Goal: Task Accomplishment & Management: Use online tool/utility

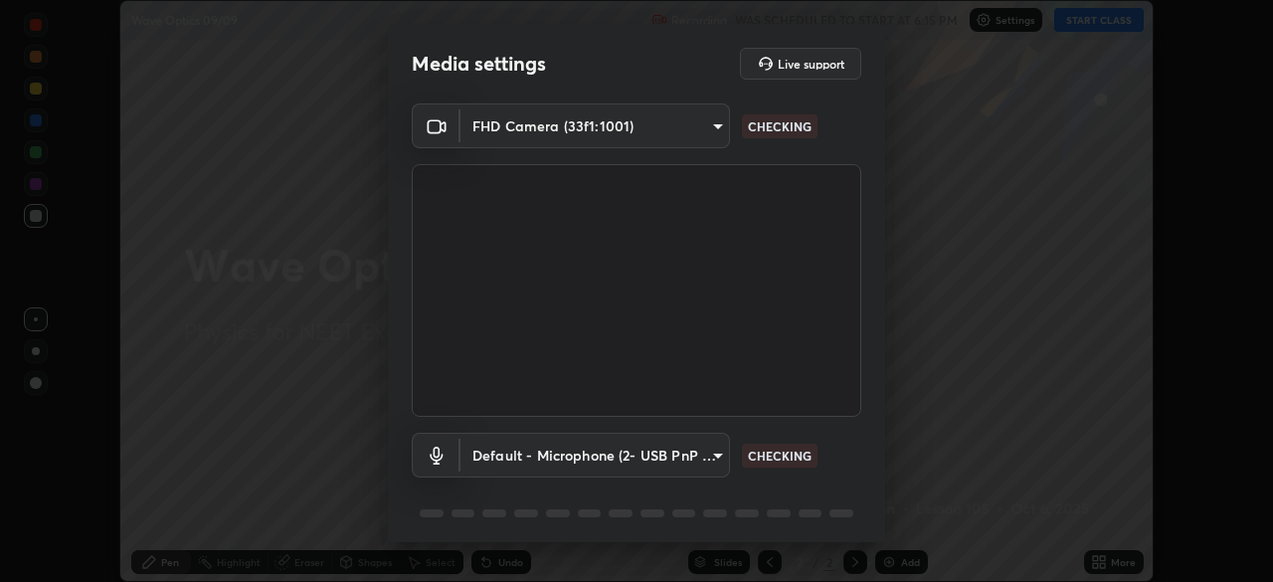
scroll to position [582, 1273]
click at [700, 133] on body "Erase all Wave Optics 09/09 Recording WAS SCHEDULED TO START AT 6:15 PM Setting…" at bounding box center [636, 291] width 1273 height 582
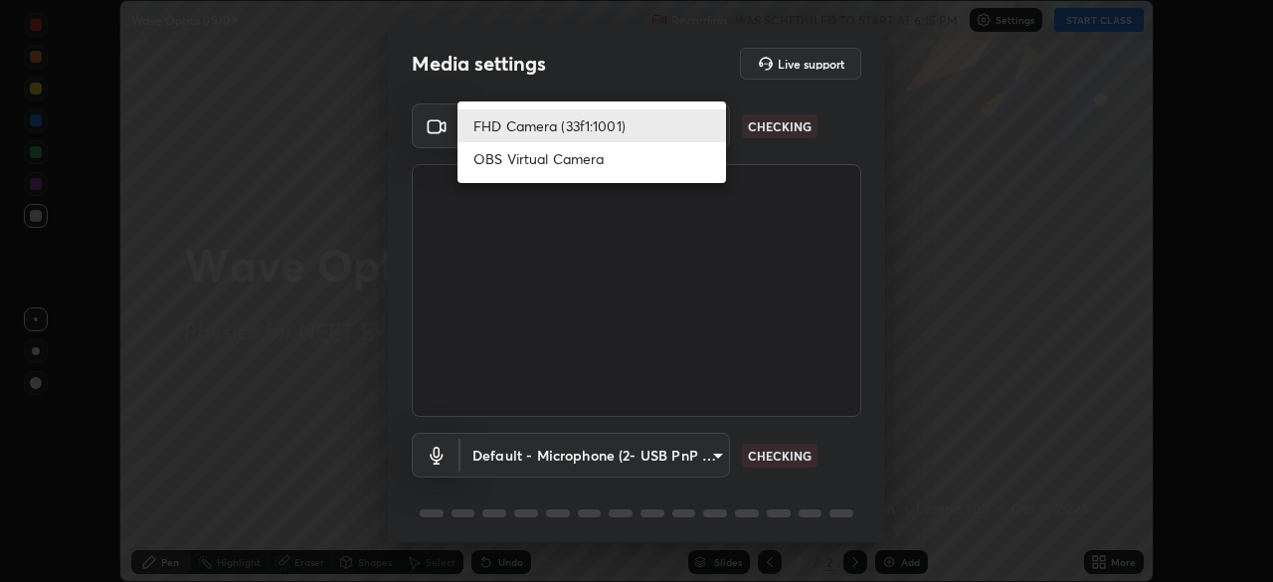
click at [691, 127] on li "FHD Camera (33f1:1001)" at bounding box center [591, 125] width 268 height 33
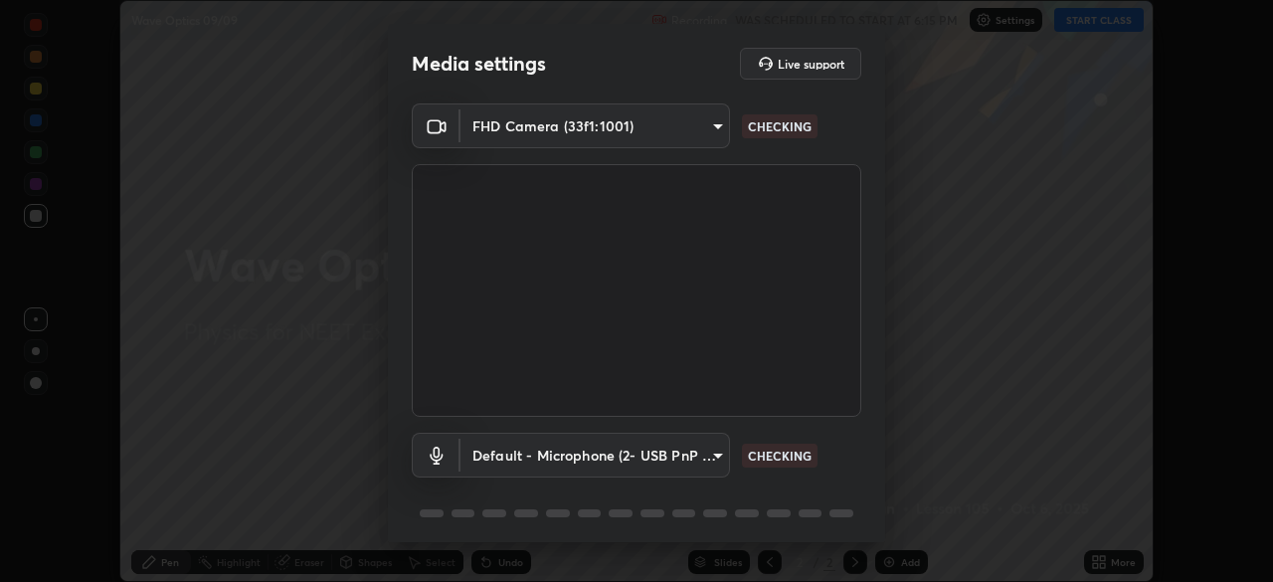
scroll to position [71, 0]
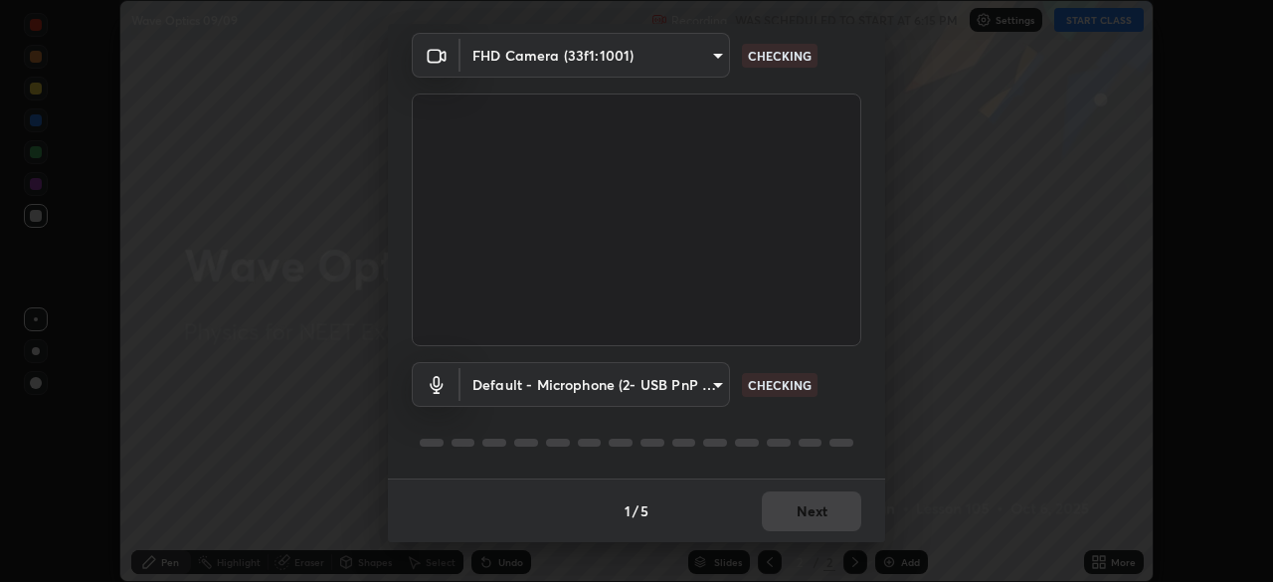
click at [664, 388] on body "Erase all Wave Optics 09/09 Recording WAS SCHEDULED TO START AT 6:15 PM Setting…" at bounding box center [636, 291] width 1273 height 582
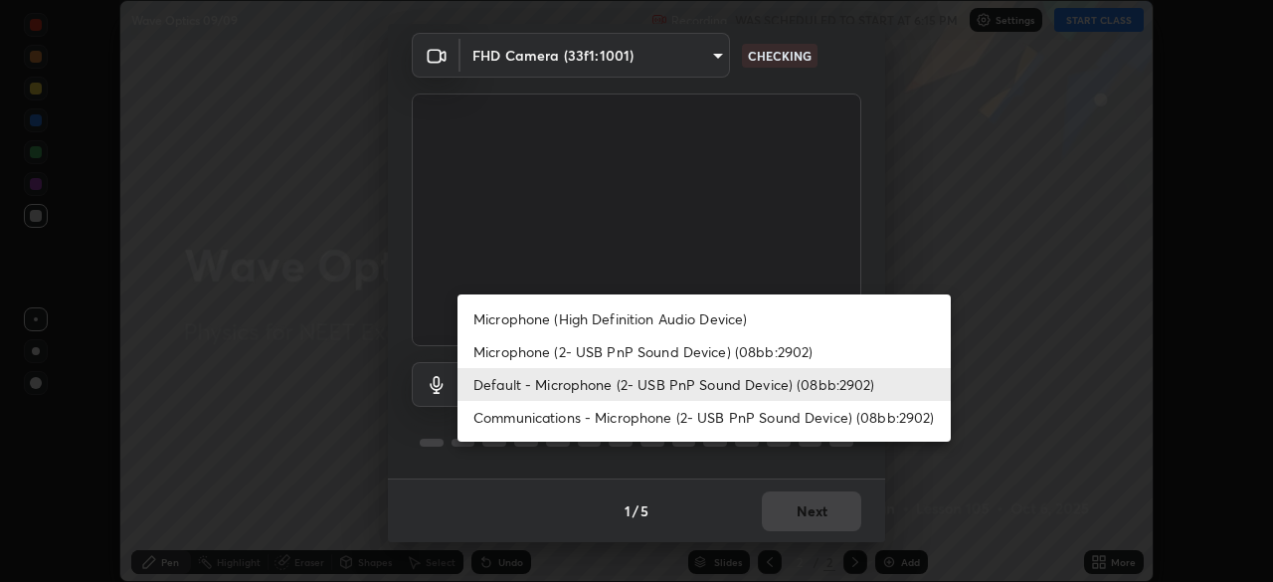
click at [672, 321] on li "Microphone (High Definition Audio Device)" at bounding box center [703, 318] width 493 height 33
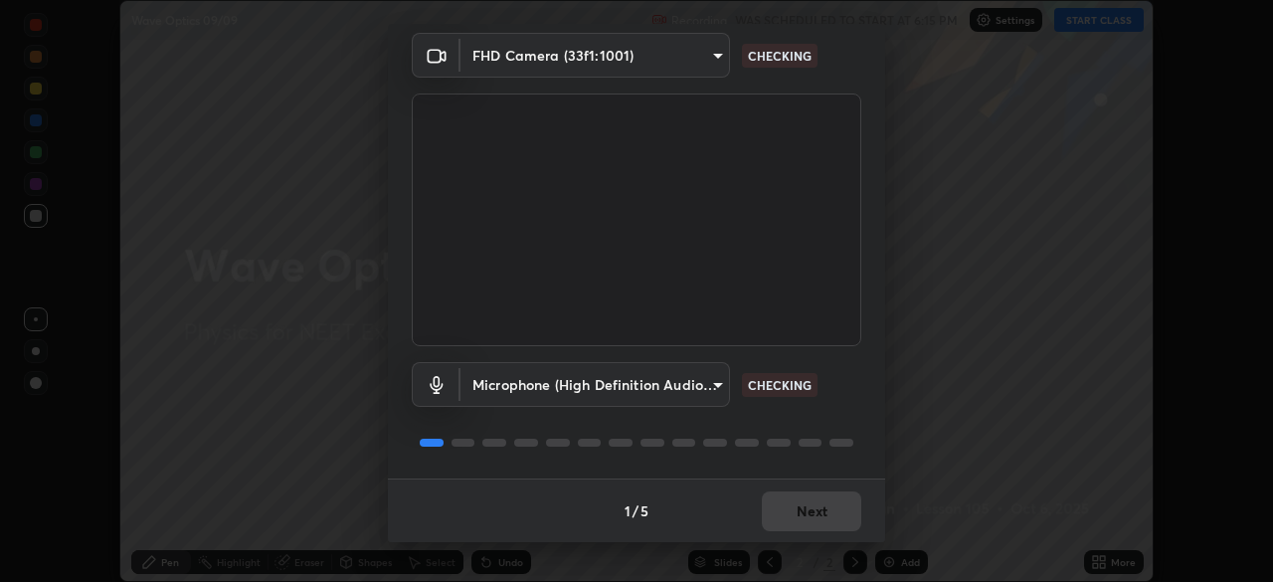
click at [671, 385] on body "Erase all Wave Optics 09/09 Recording WAS SCHEDULED TO START AT 6:15 PM Setting…" at bounding box center [636, 291] width 1273 height 582
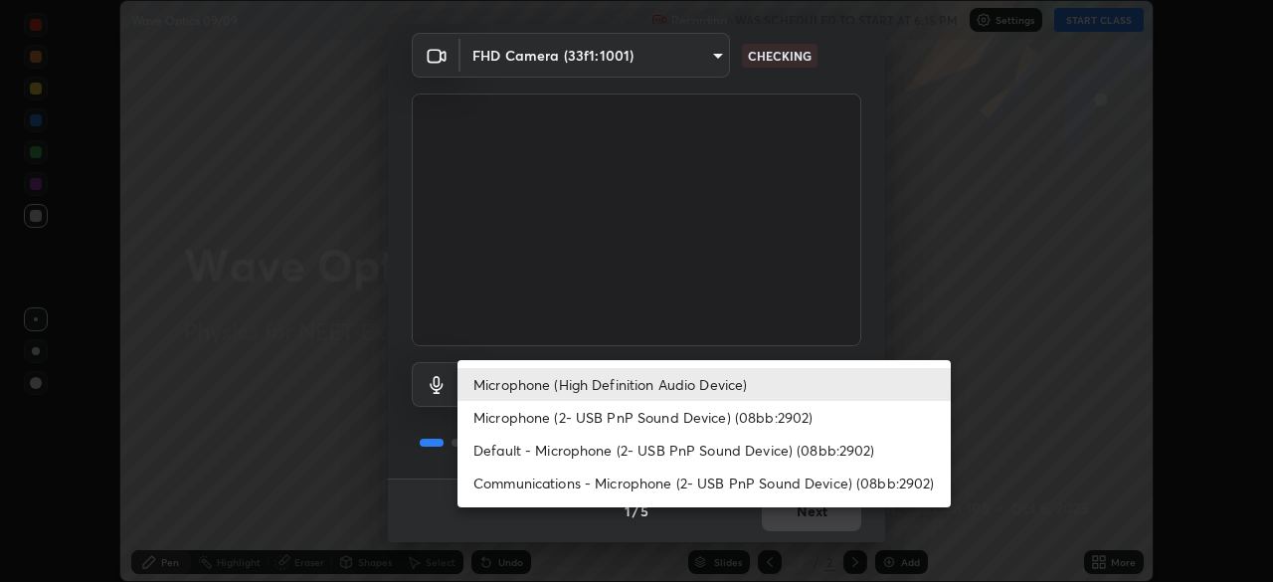
click at [663, 455] on li "Default - Microphone (2- USB PnP Sound Device) (08bb:2902)" at bounding box center [703, 450] width 493 height 33
type input "default"
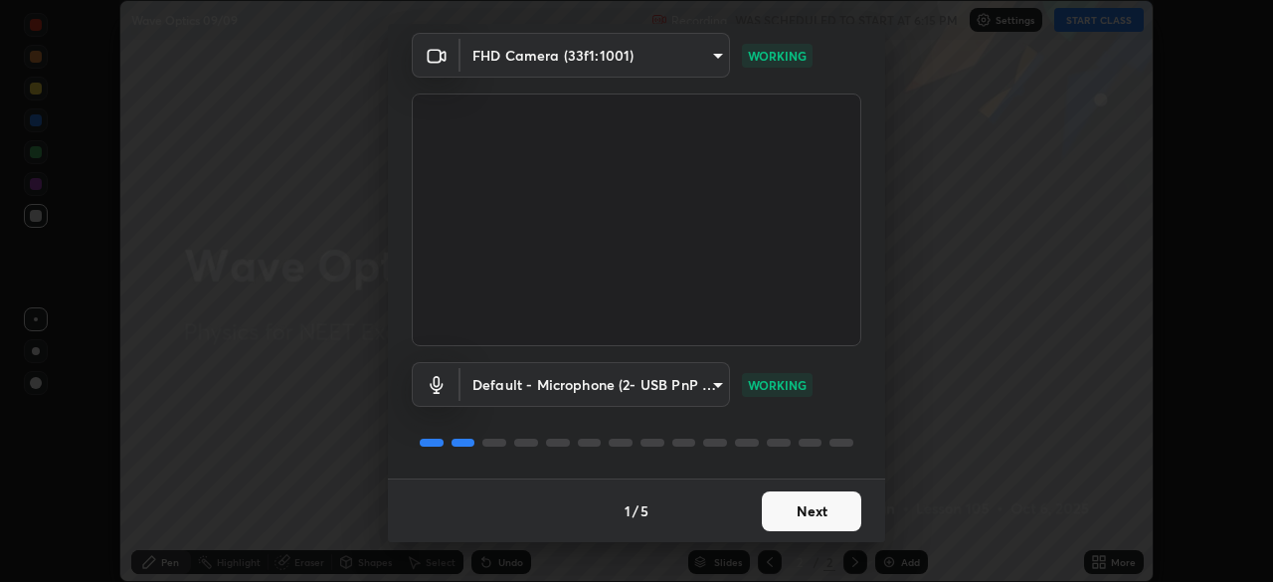
click at [811, 516] on button "Next" at bounding box center [811, 511] width 99 height 40
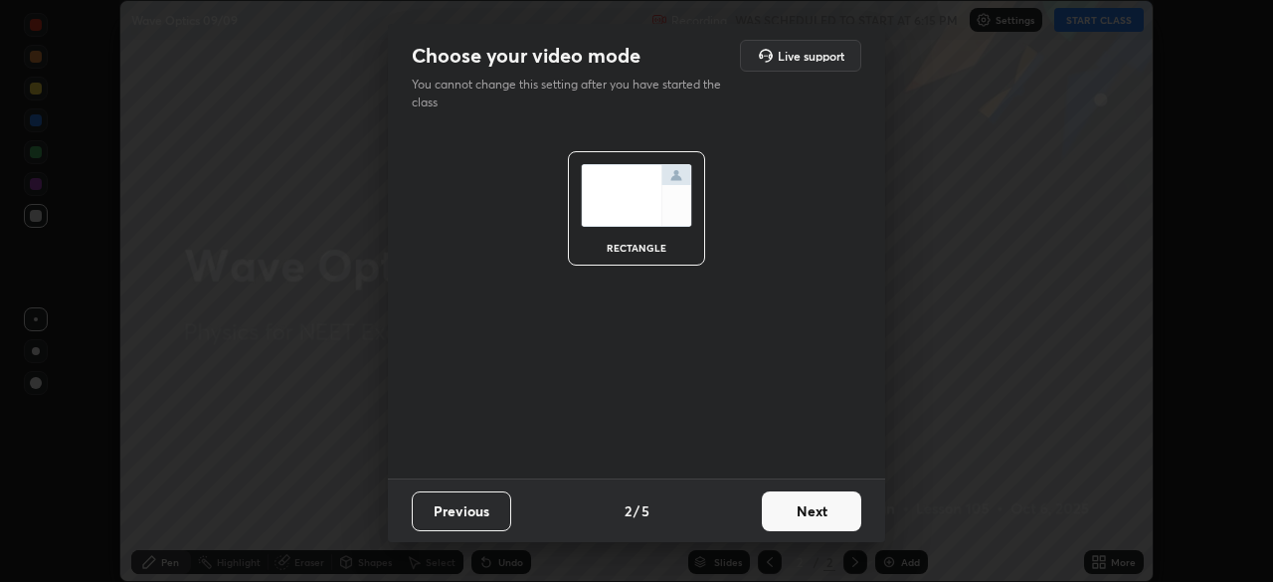
click at [818, 514] on button "Next" at bounding box center [811, 511] width 99 height 40
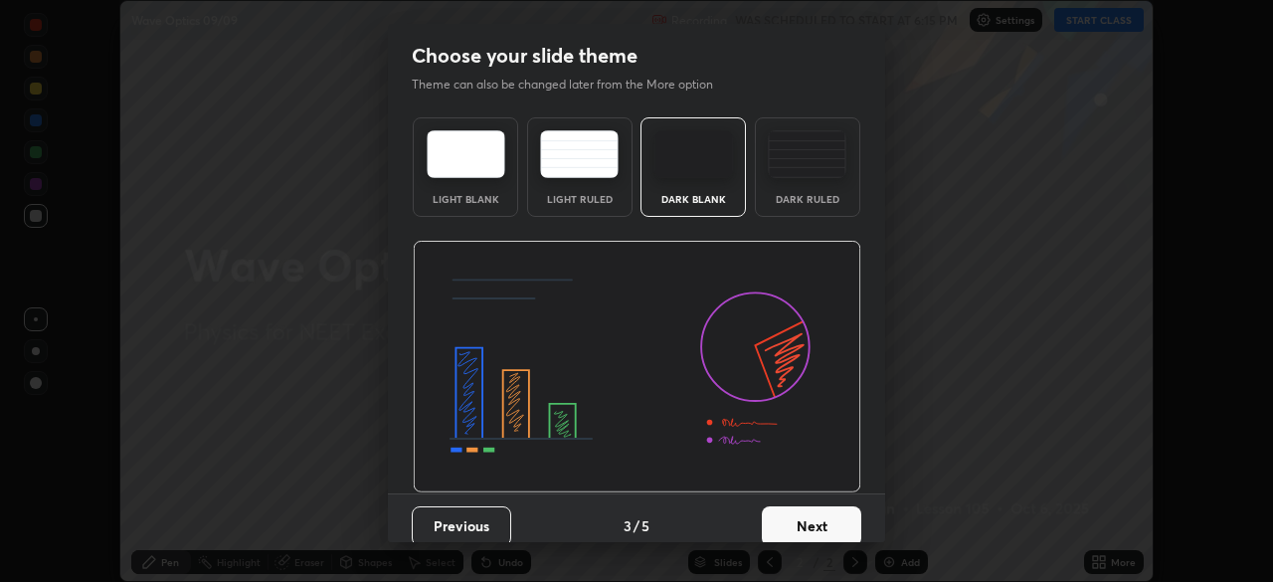
click at [830, 520] on button "Next" at bounding box center [811, 526] width 99 height 40
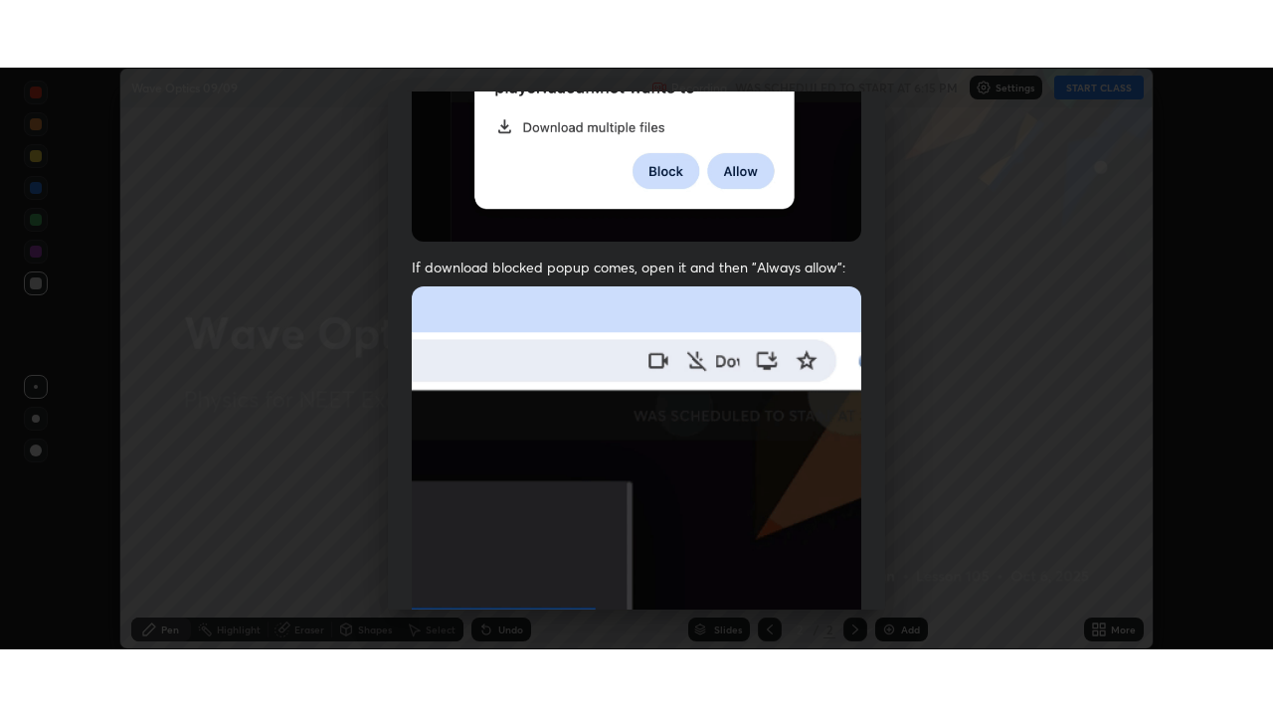
scroll to position [476, 0]
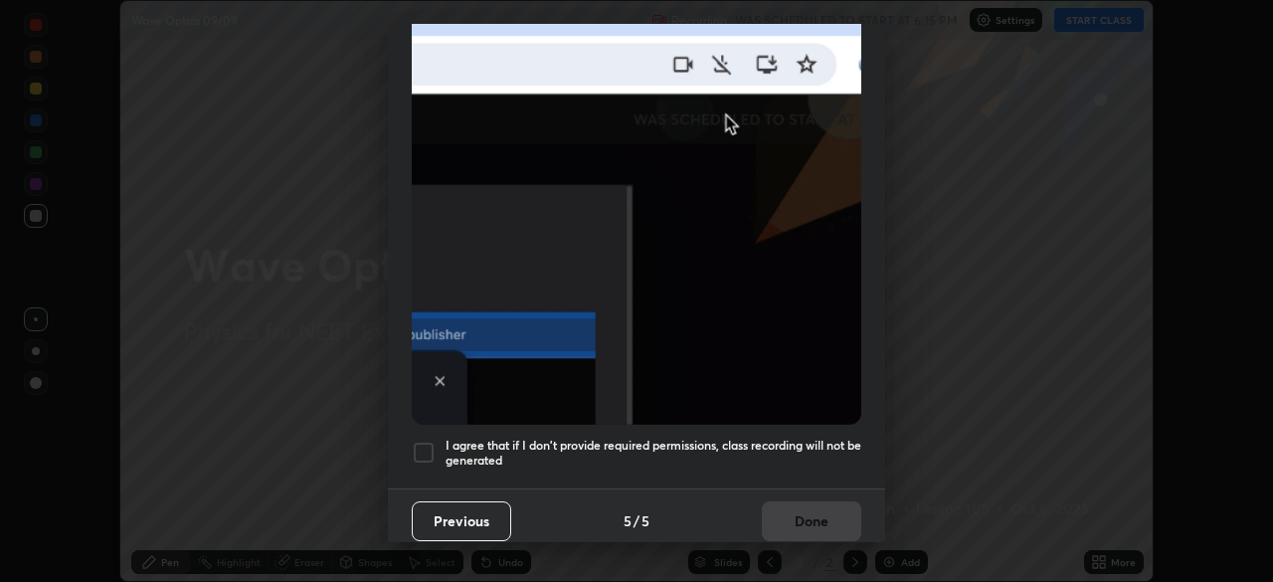
click at [437, 441] on div "I agree that if I don't provide required permissions, class recording will not …" at bounding box center [636, 452] width 449 height 24
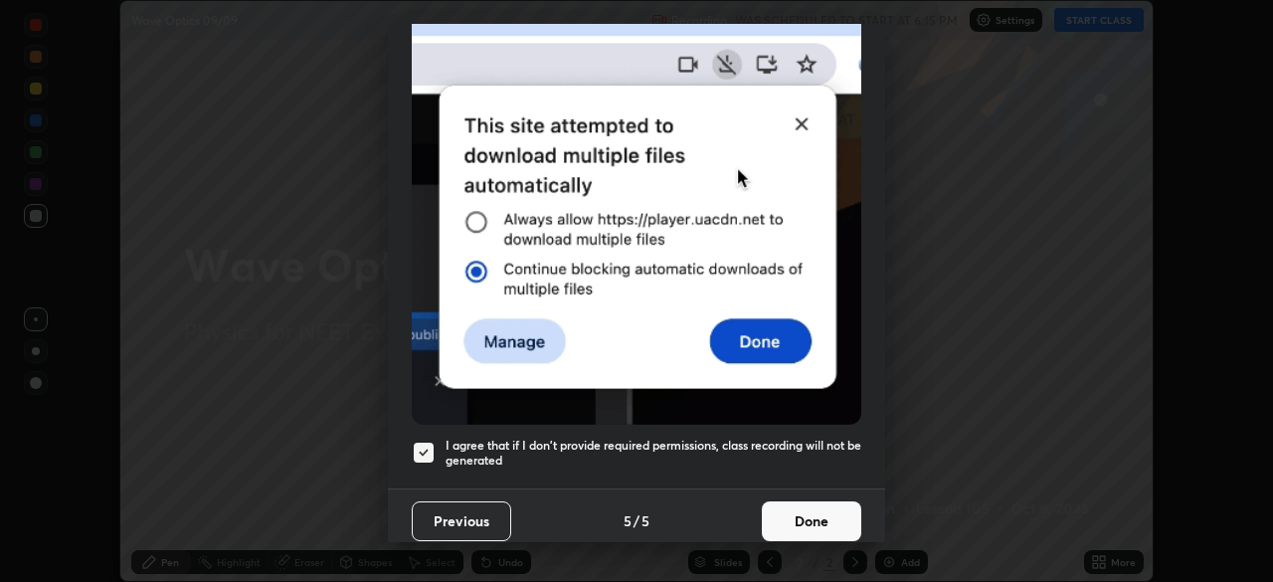
click at [808, 512] on button "Done" at bounding box center [811, 521] width 99 height 40
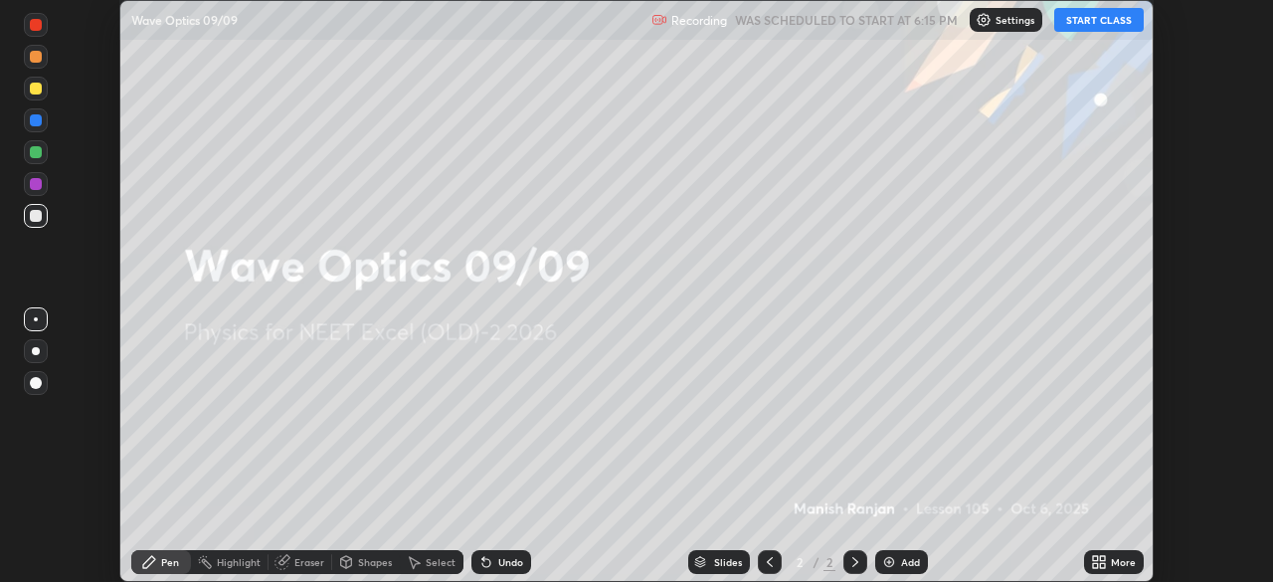
click at [1104, 562] on icon at bounding box center [1099, 562] width 16 height 16
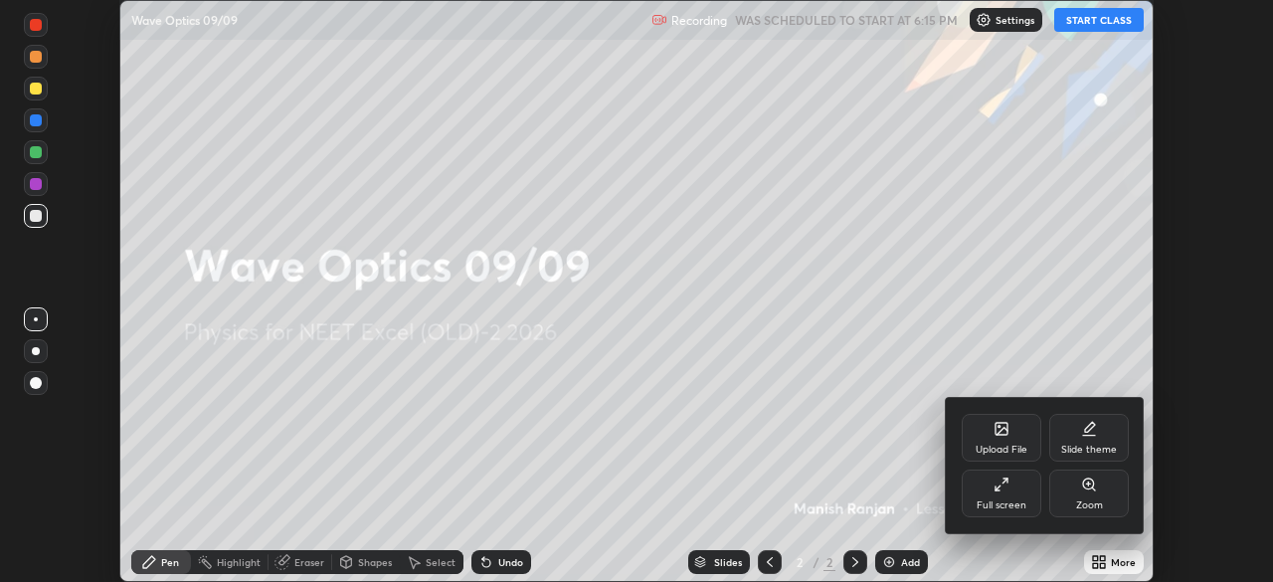
click at [1001, 513] on div "Full screen" at bounding box center [1001, 493] width 80 height 48
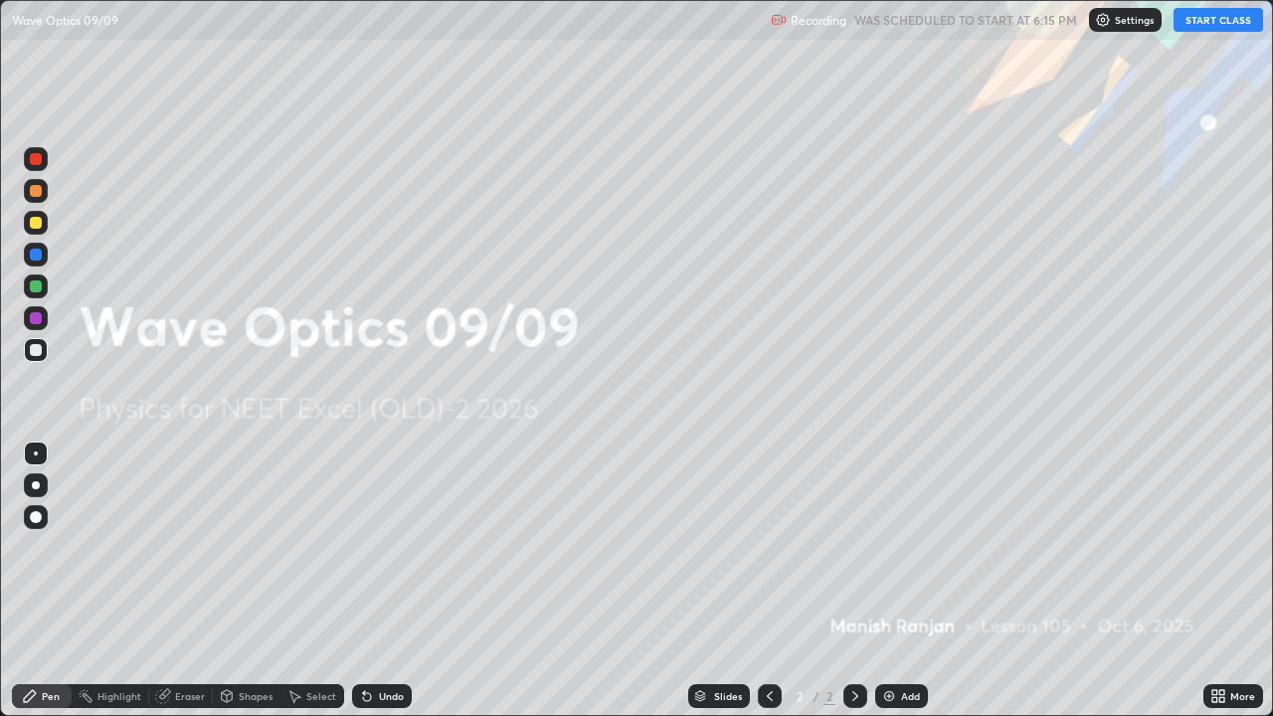
scroll to position [716, 1273]
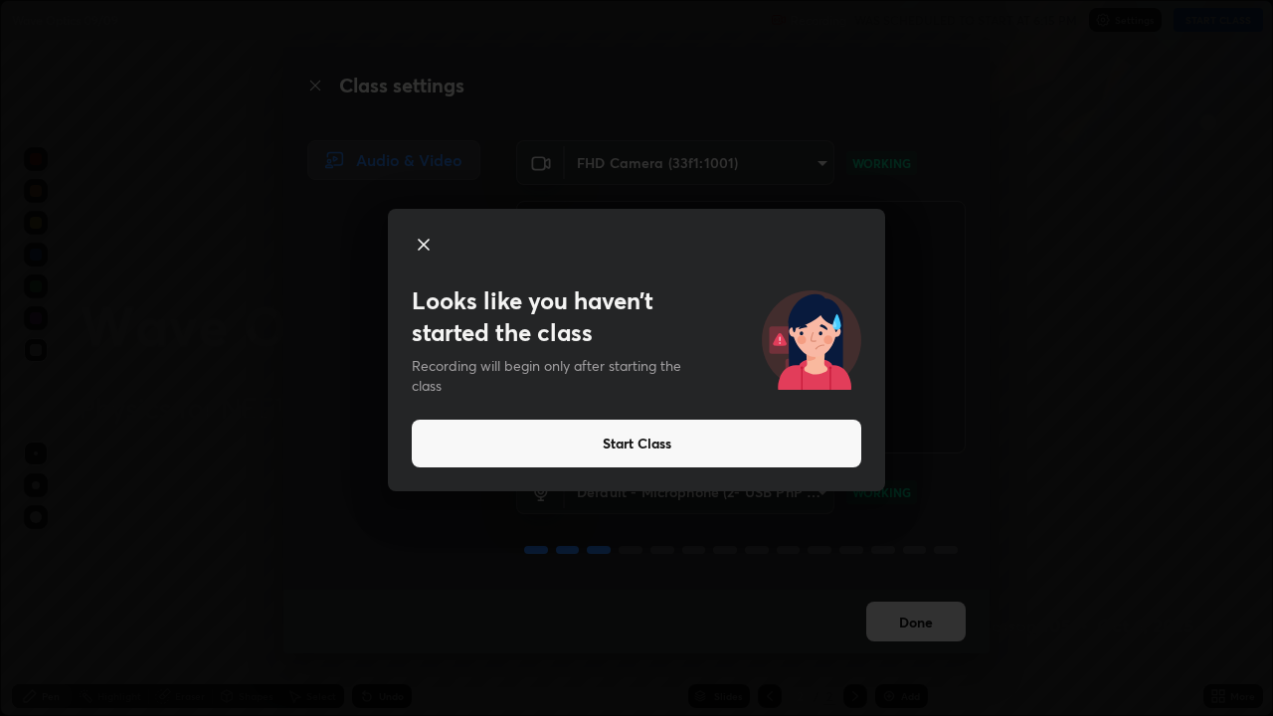
click at [601, 448] on button "Start Class" at bounding box center [636, 444] width 449 height 48
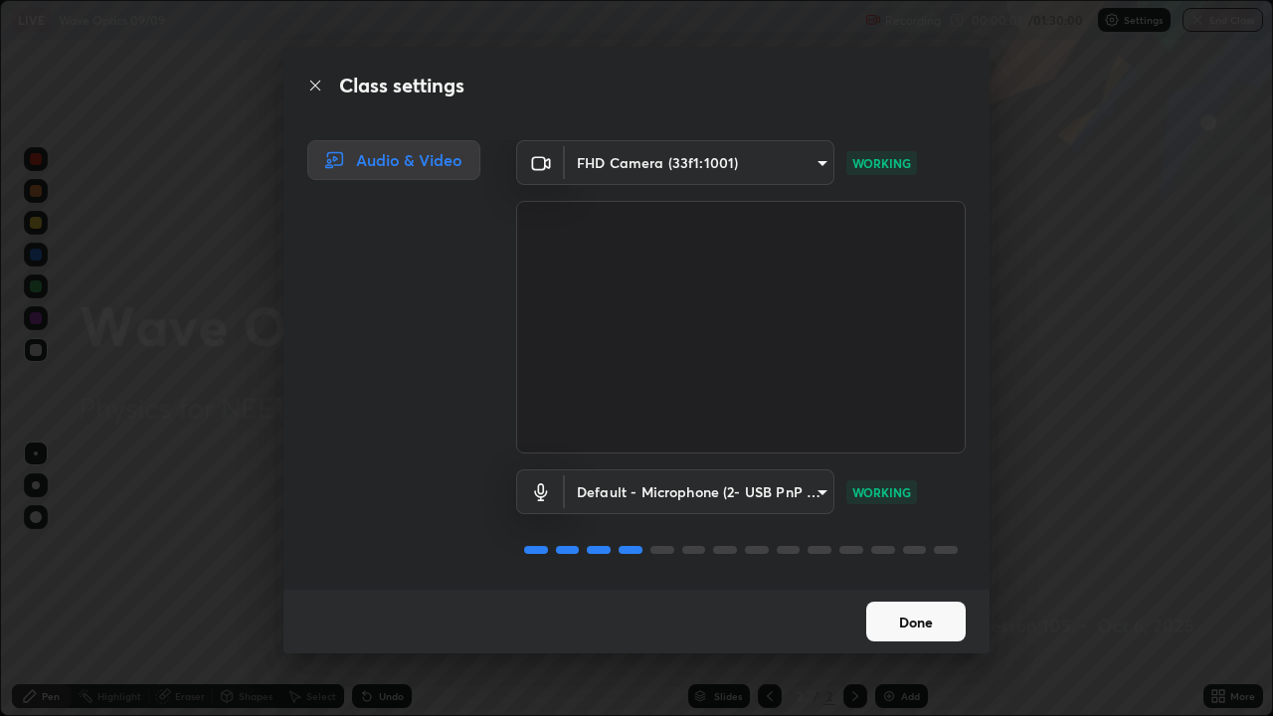
click at [912, 581] on button "Done" at bounding box center [915, 622] width 99 height 40
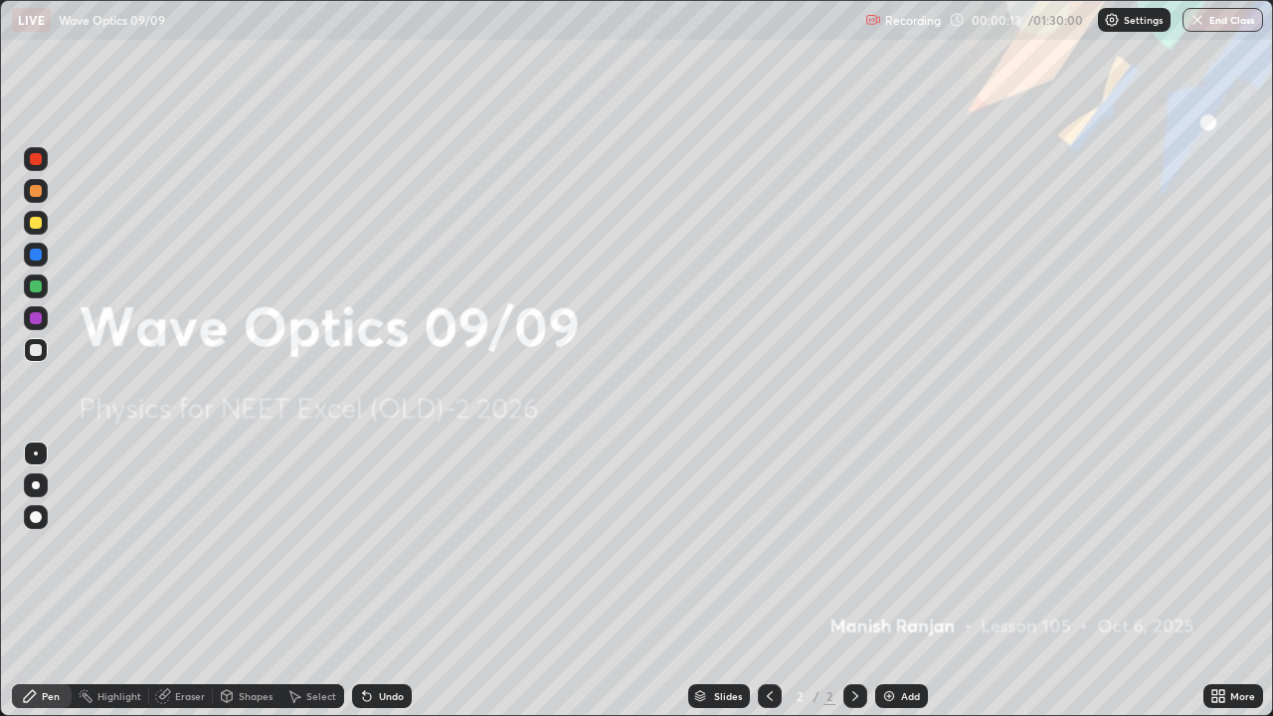
click at [891, 581] on img at bounding box center [889, 696] width 16 height 16
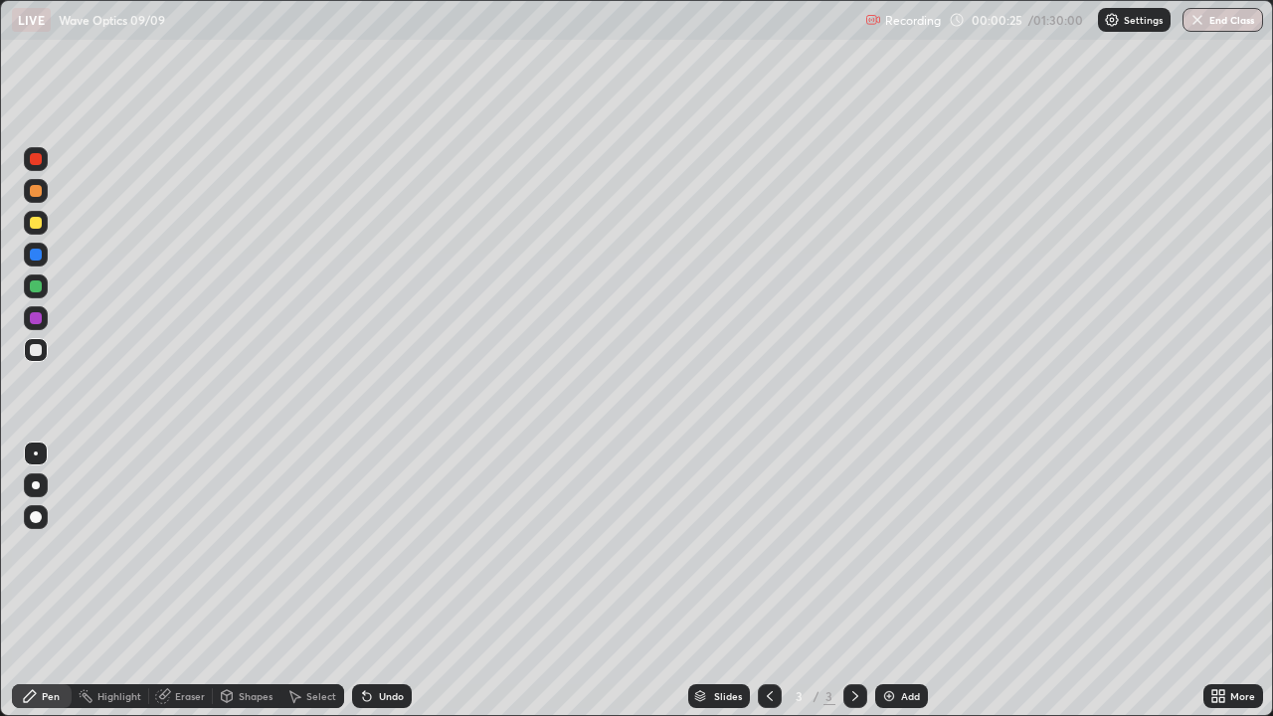
click at [43, 230] on div at bounding box center [36, 223] width 24 height 24
click at [45, 355] on div at bounding box center [36, 350] width 24 height 24
click at [921, 581] on div "Add" at bounding box center [901, 696] width 53 height 24
click at [36, 224] on div at bounding box center [36, 223] width 12 height 12
click at [902, 581] on div "Add" at bounding box center [910, 696] width 19 height 10
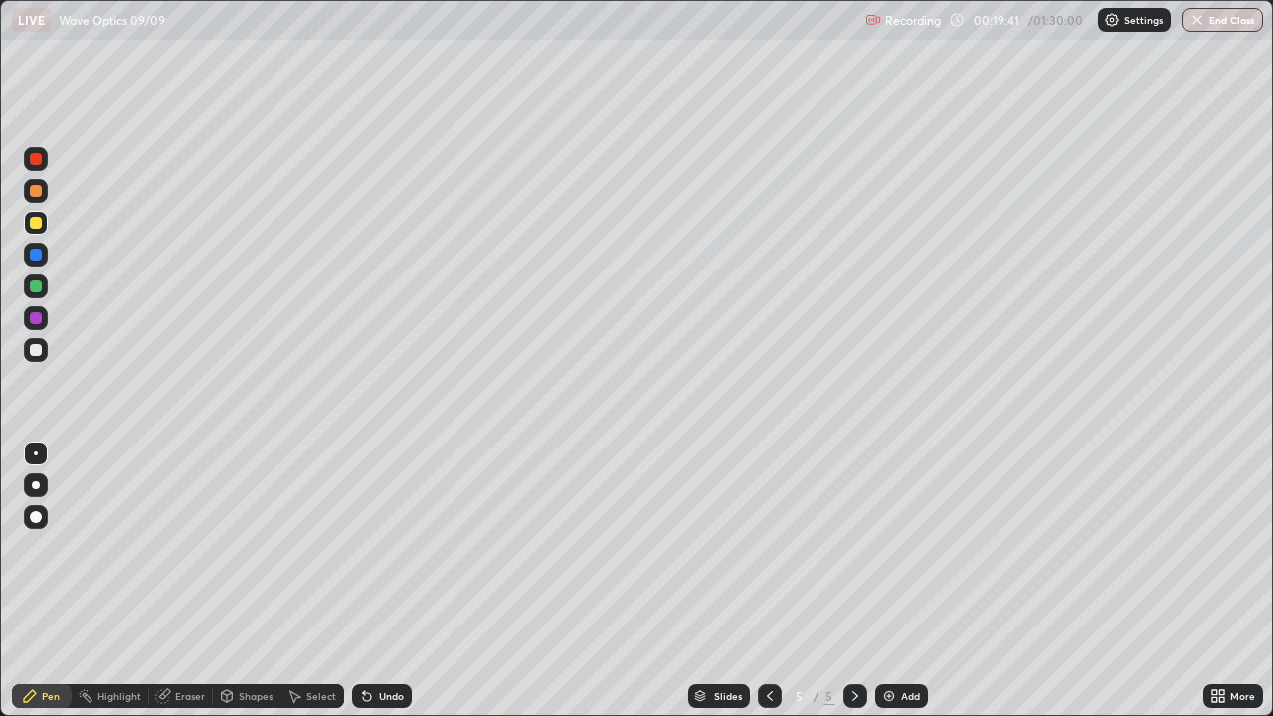
click at [46, 353] on div at bounding box center [36, 350] width 24 height 24
click at [897, 581] on div "Add" at bounding box center [901, 696] width 53 height 24
click at [891, 581] on img at bounding box center [889, 696] width 16 height 16
click at [37, 221] on div at bounding box center [36, 223] width 12 height 12
click at [45, 352] on div at bounding box center [36, 350] width 24 height 24
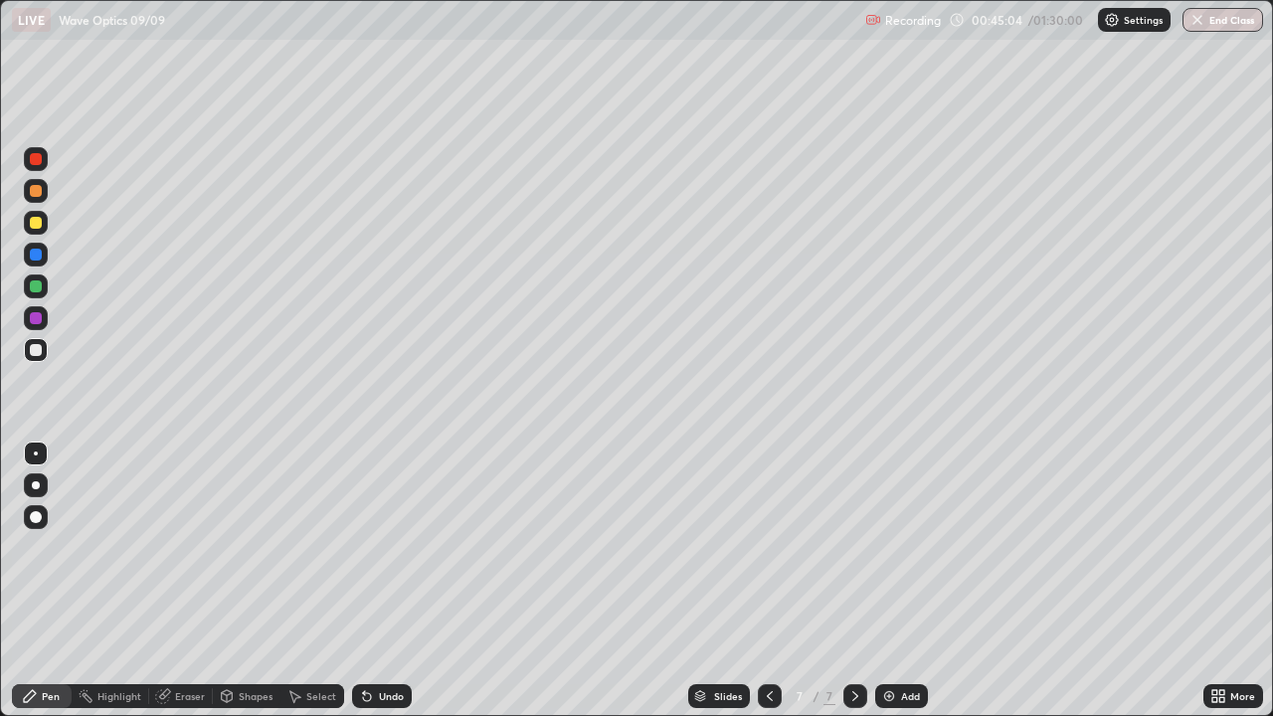
click at [884, 581] on img at bounding box center [889, 696] width 16 height 16
click at [41, 226] on div at bounding box center [36, 223] width 12 height 12
click at [38, 351] on div at bounding box center [36, 350] width 12 height 12
click at [775, 581] on icon at bounding box center [770, 696] width 16 height 16
click at [853, 581] on icon at bounding box center [855, 696] width 16 height 16
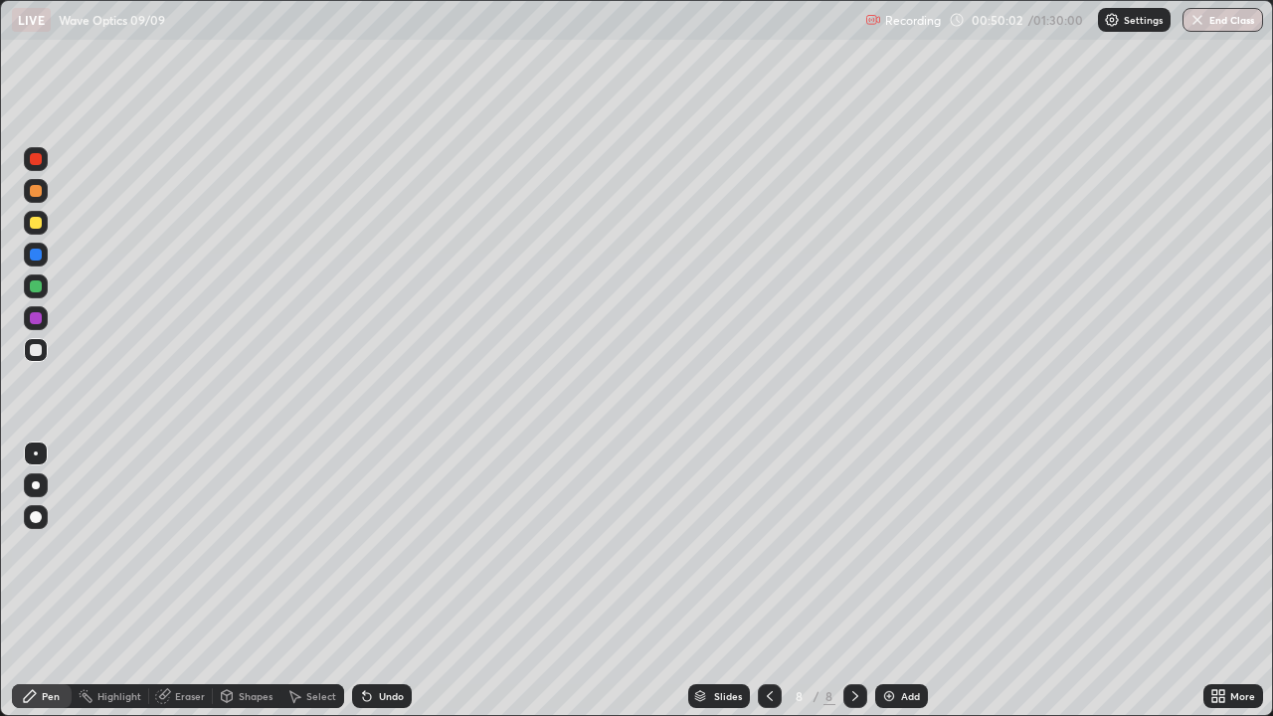
click at [896, 581] on div "Add" at bounding box center [901, 696] width 53 height 24
click at [46, 228] on div at bounding box center [36, 223] width 24 height 24
click at [43, 352] on div at bounding box center [36, 350] width 24 height 24
click at [46, 227] on div at bounding box center [36, 223] width 24 height 24
click at [32, 289] on div at bounding box center [36, 286] width 12 height 12
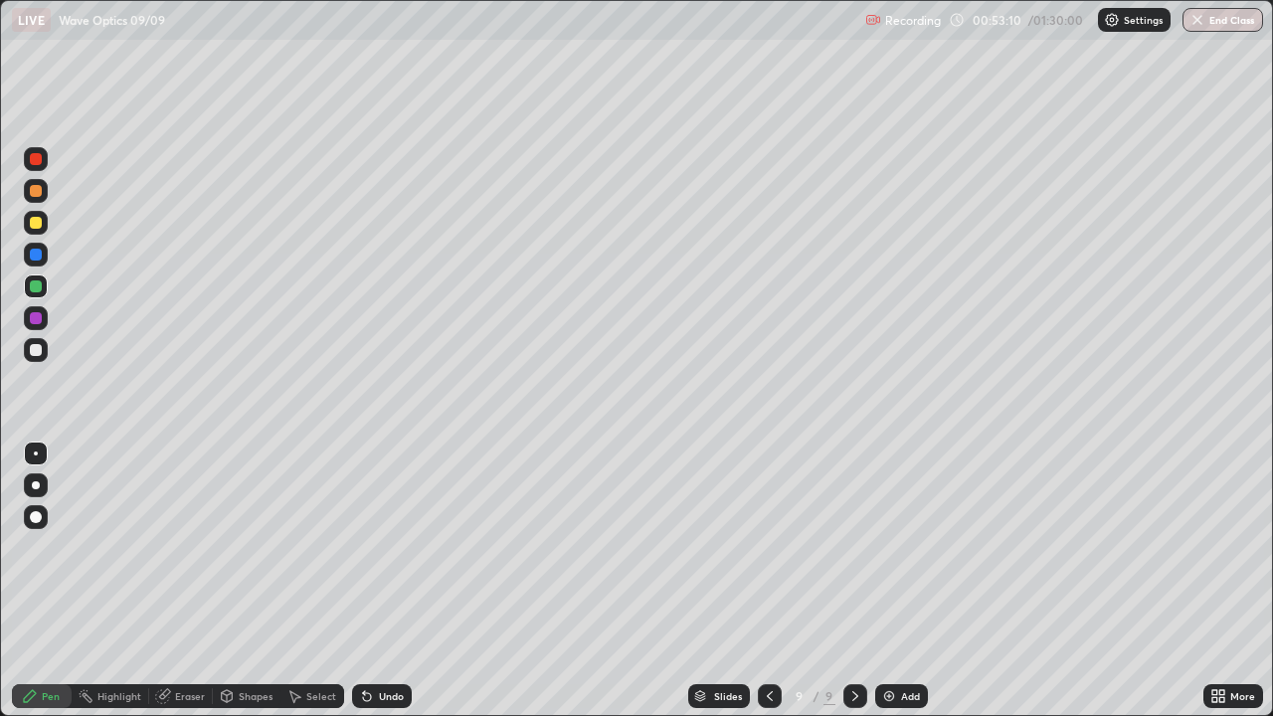
click at [36, 196] on div at bounding box center [36, 191] width 12 height 12
click at [775, 581] on div at bounding box center [770, 696] width 24 height 24
click at [890, 581] on img at bounding box center [889, 696] width 16 height 16
click at [889, 581] on img at bounding box center [889, 696] width 16 height 16
click at [33, 348] on div at bounding box center [36, 350] width 12 height 12
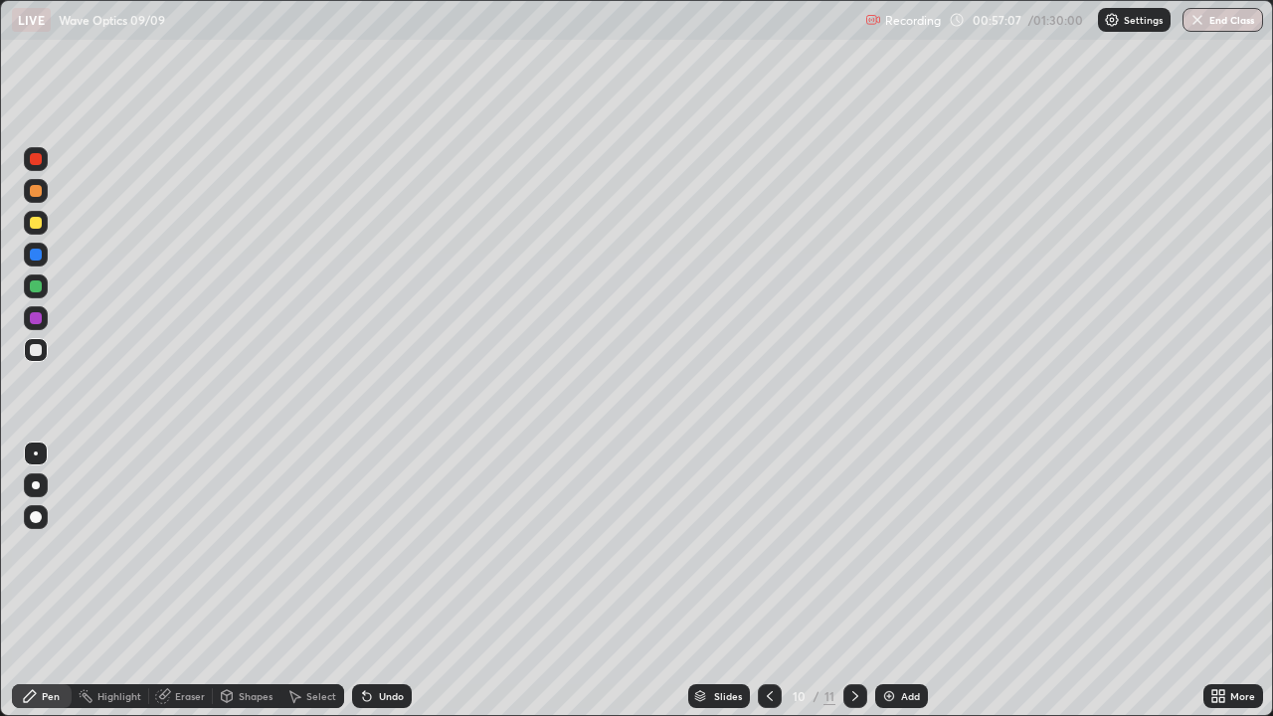
click at [38, 195] on div at bounding box center [36, 191] width 12 height 12
click at [35, 349] on div at bounding box center [36, 350] width 12 height 12
click at [46, 286] on div at bounding box center [36, 286] width 24 height 24
click at [40, 221] on div at bounding box center [36, 223] width 12 height 12
click at [40, 351] on div at bounding box center [36, 350] width 12 height 12
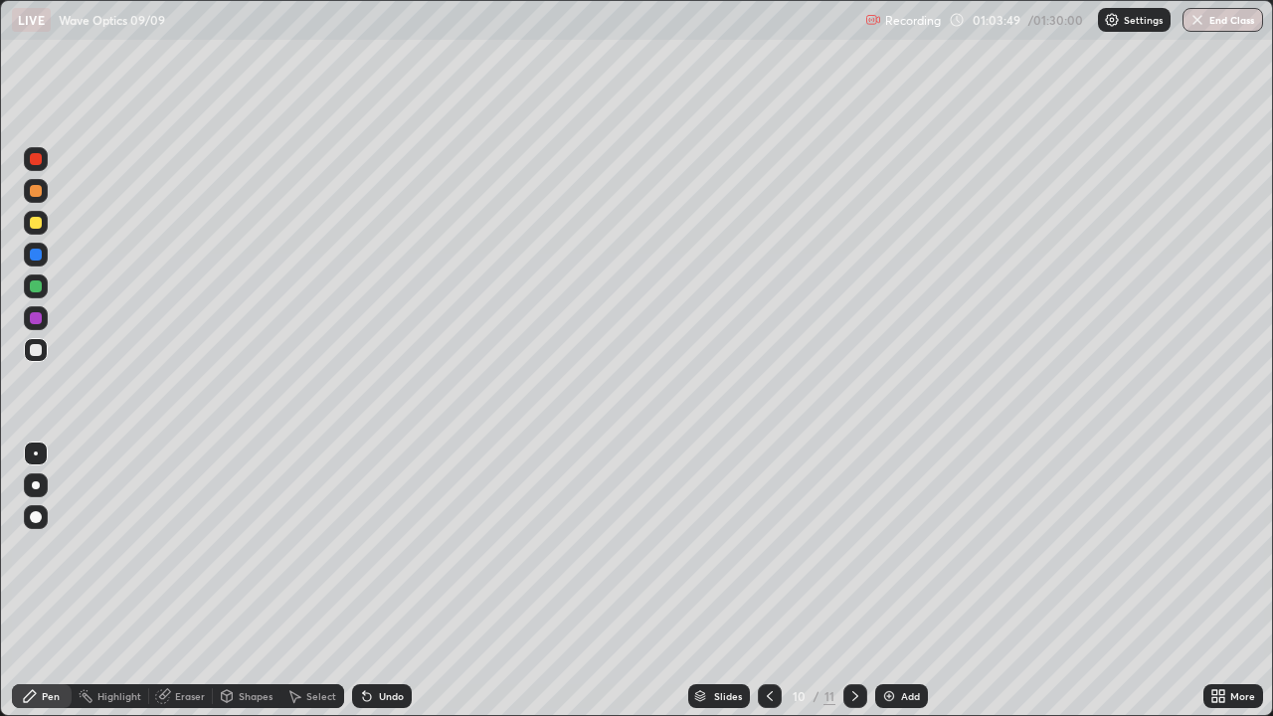
click at [898, 581] on div "Add" at bounding box center [901, 696] width 53 height 24
click at [36, 217] on div at bounding box center [36, 223] width 12 height 12
click at [897, 581] on div "Add" at bounding box center [901, 696] width 53 height 24
click at [768, 581] on icon at bounding box center [770, 696] width 16 height 16
click at [886, 581] on img at bounding box center [889, 696] width 16 height 16
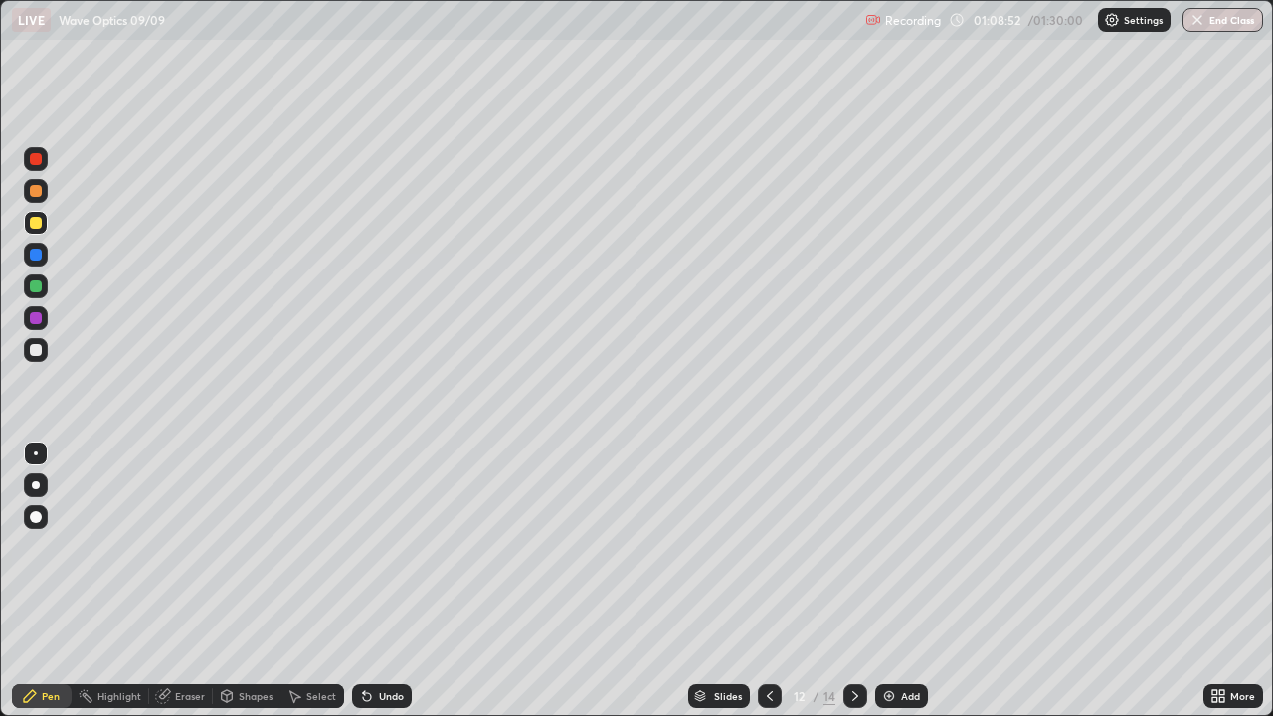
click at [36, 352] on div at bounding box center [36, 350] width 12 height 12
click at [35, 225] on div at bounding box center [36, 223] width 12 height 12
click at [50, 514] on div at bounding box center [36, 517] width 32 height 32
click at [36, 351] on div at bounding box center [36, 350] width 12 height 12
click at [34, 194] on div at bounding box center [36, 191] width 12 height 12
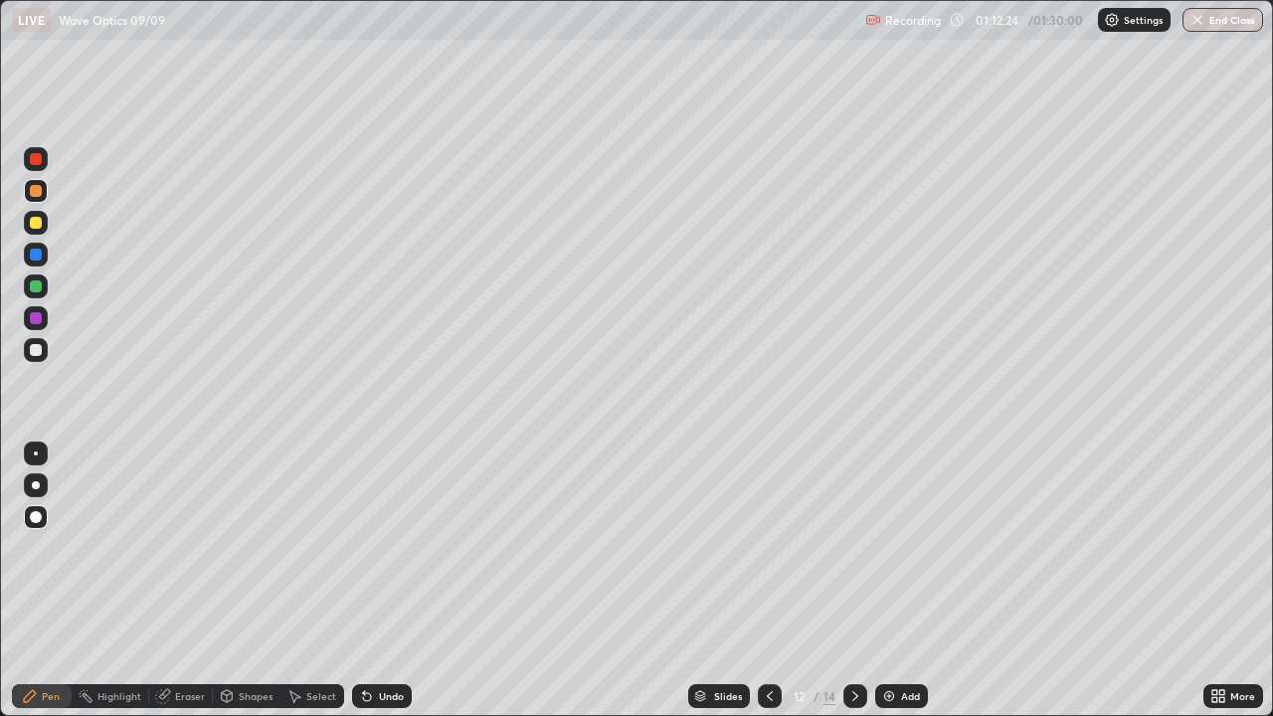
click at [36, 451] on div at bounding box center [36, 453] width 4 height 4
click at [36, 287] on div at bounding box center [36, 286] width 12 height 12
click at [882, 581] on img at bounding box center [889, 696] width 16 height 16
click at [36, 222] on div at bounding box center [36, 223] width 12 height 12
click at [179, 581] on div "Eraser" at bounding box center [190, 696] width 30 height 10
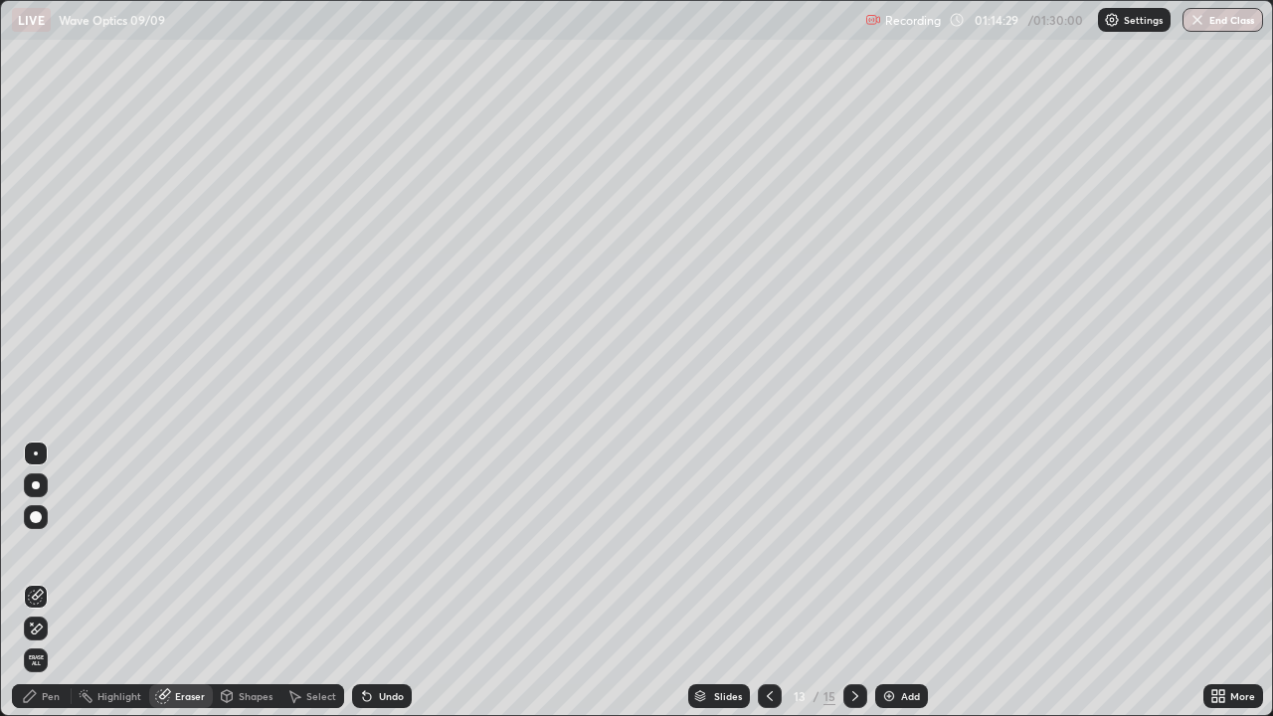
click at [50, 581] on div "Pen" at bounding box center [51, 696] width 18 height 10
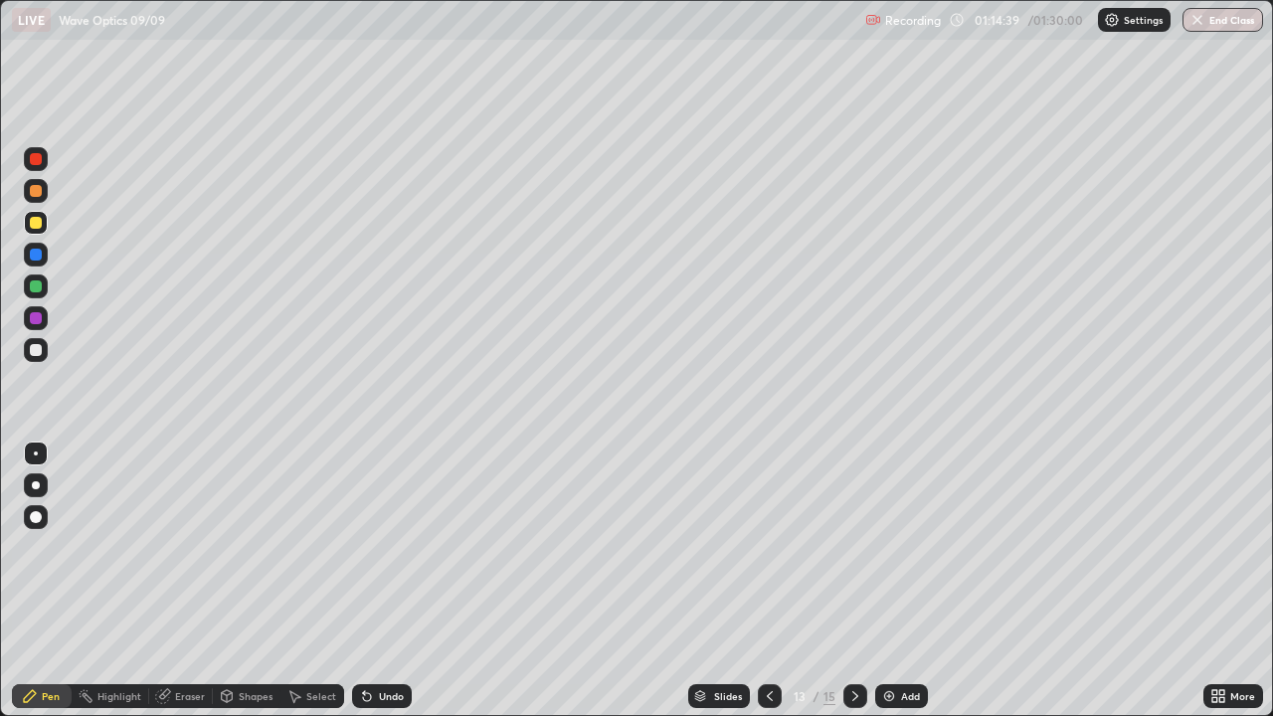
click at [33, 348] on div at bounding box center [36, 350] width 12 height 12
click at [37, 191] on div at bounding box center [36, 191] width 12 height 12
click at [884, 581] on img at bounding box center [889, 696] width 16 height 16
click at [38, 351] on div at bounding box center [36, 350] width 12 height 12
click at [38, 193] on div at bounding box center [36, 191] width 12 height 12
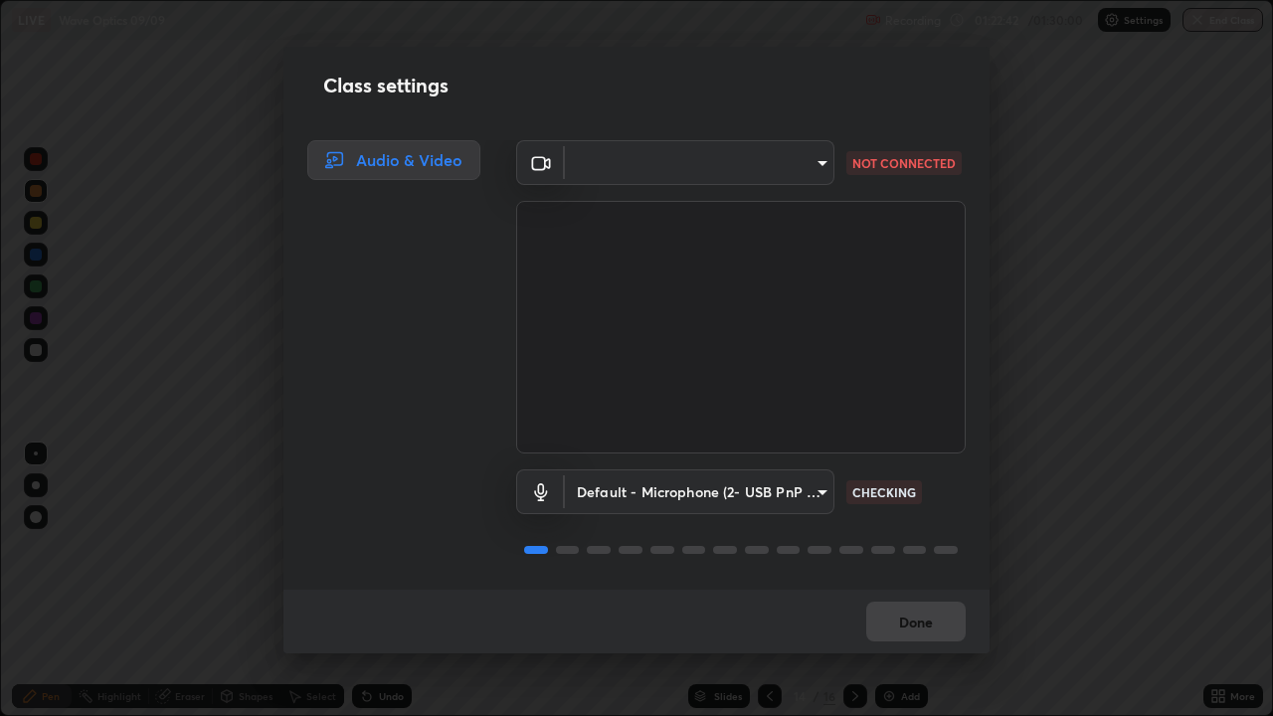
click at [786, 169] on body "Erase all LIVE Wave Optics 09/09 Recording 01:22:42 / 01:30:00 Settings End Cla…" at bounding box center [636, 358] width 1273 height 716
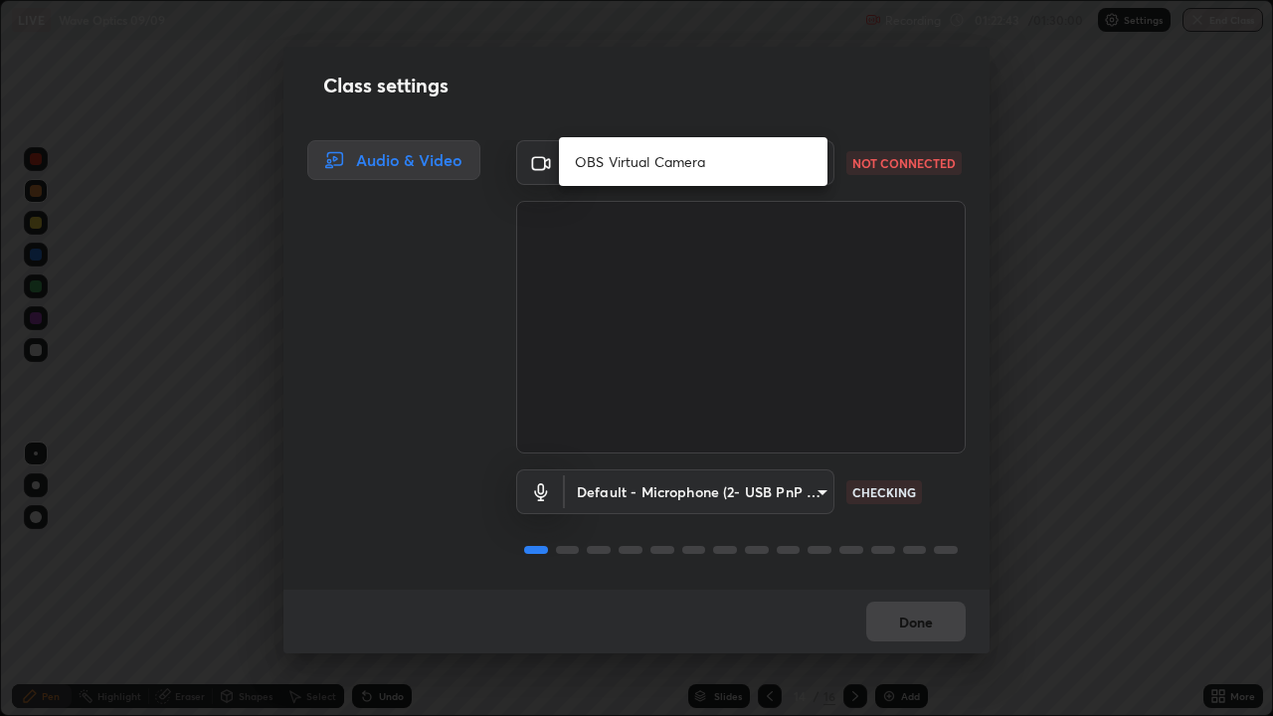
click at [785, 157] on li "OBS Virtual Camera" at bounding box center [693, 161] width 268 height 33
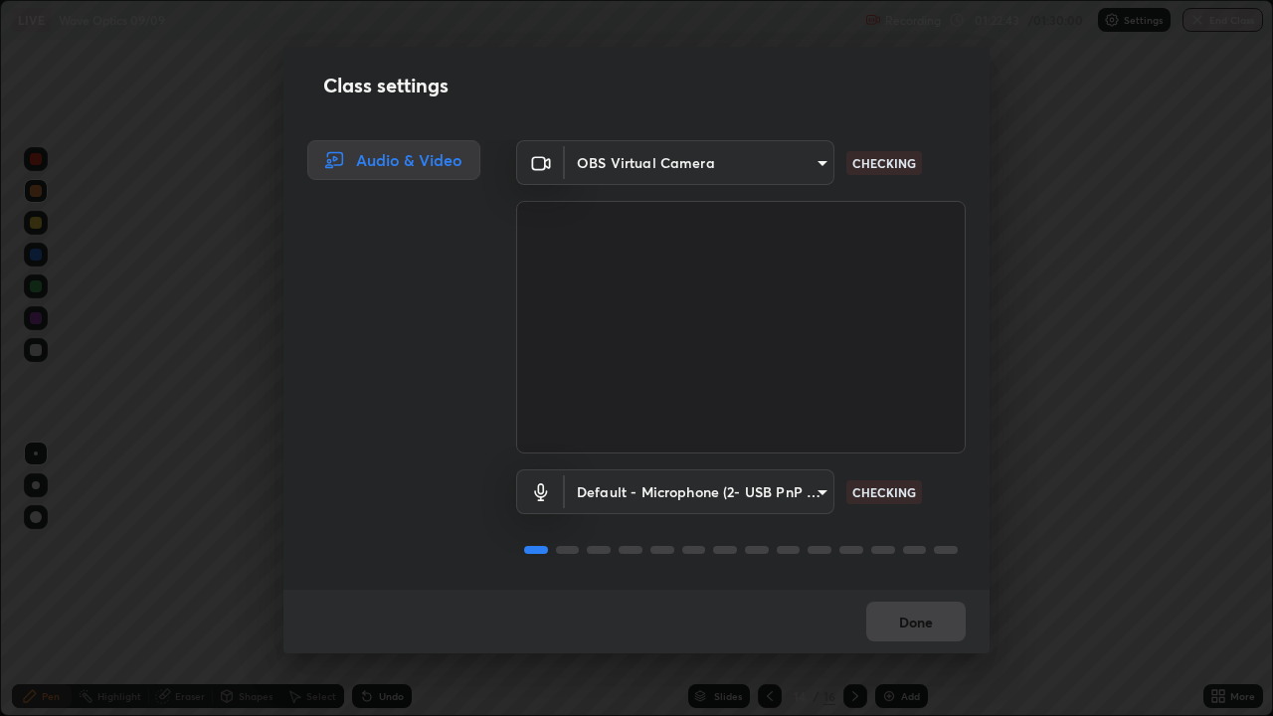
scroll to position [2, 0]
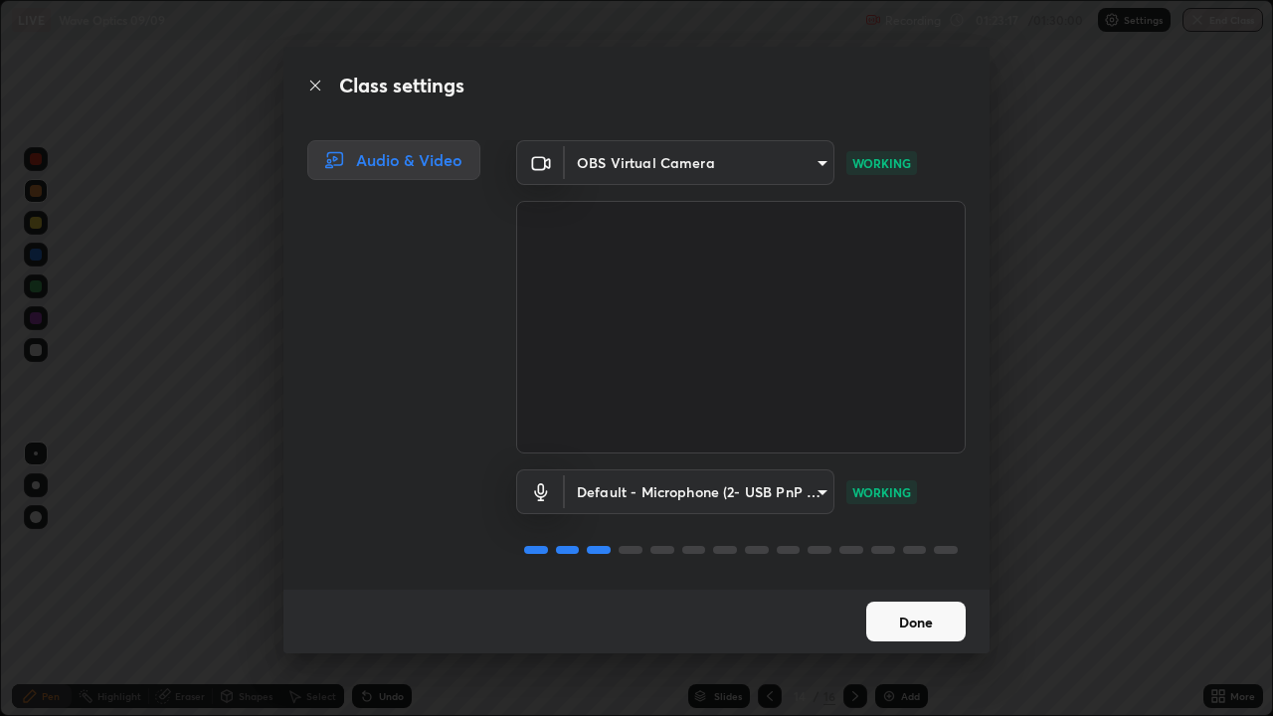
click at [786, 165] on body "Erase all LIVE Wave Optics 09/09 Recording 01:23:17 / 01:30:00 Settings End Cla…" at bounding box center [636, 358] width 1273 height 716
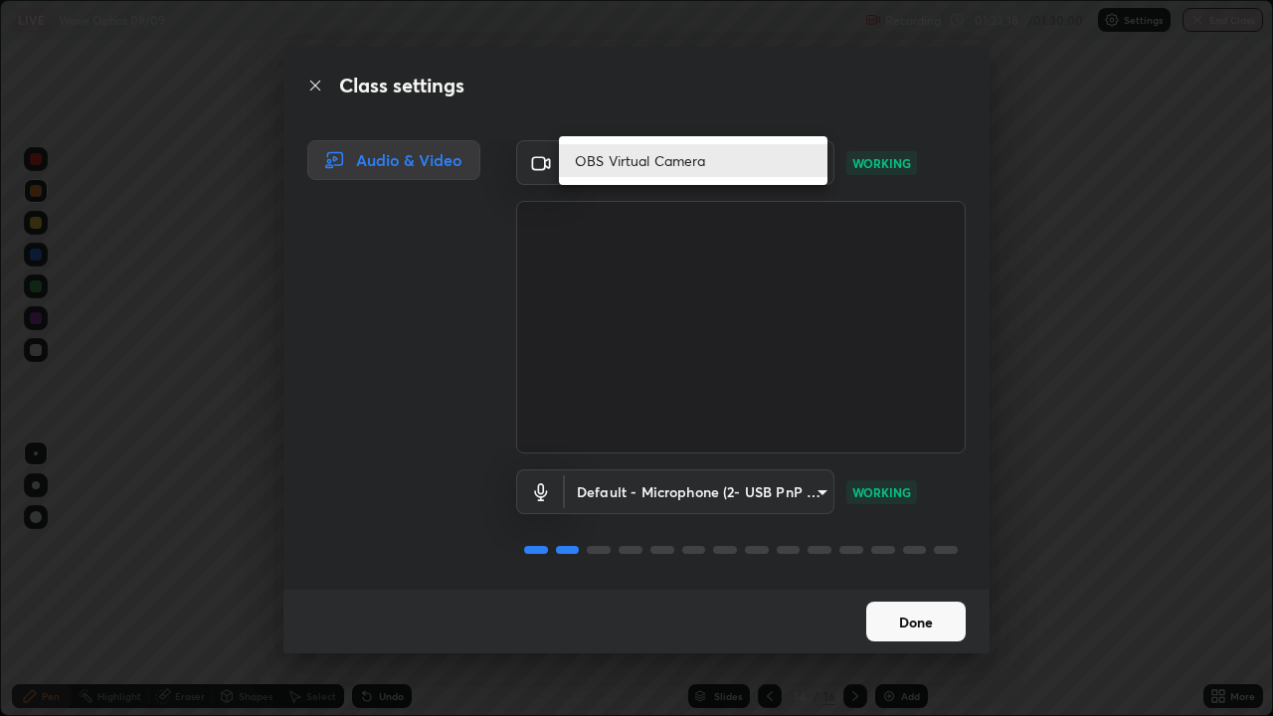
click at [786, 165] on li "OBS Virtual Camera" at bounding box center [693, 160] width 268 height 33
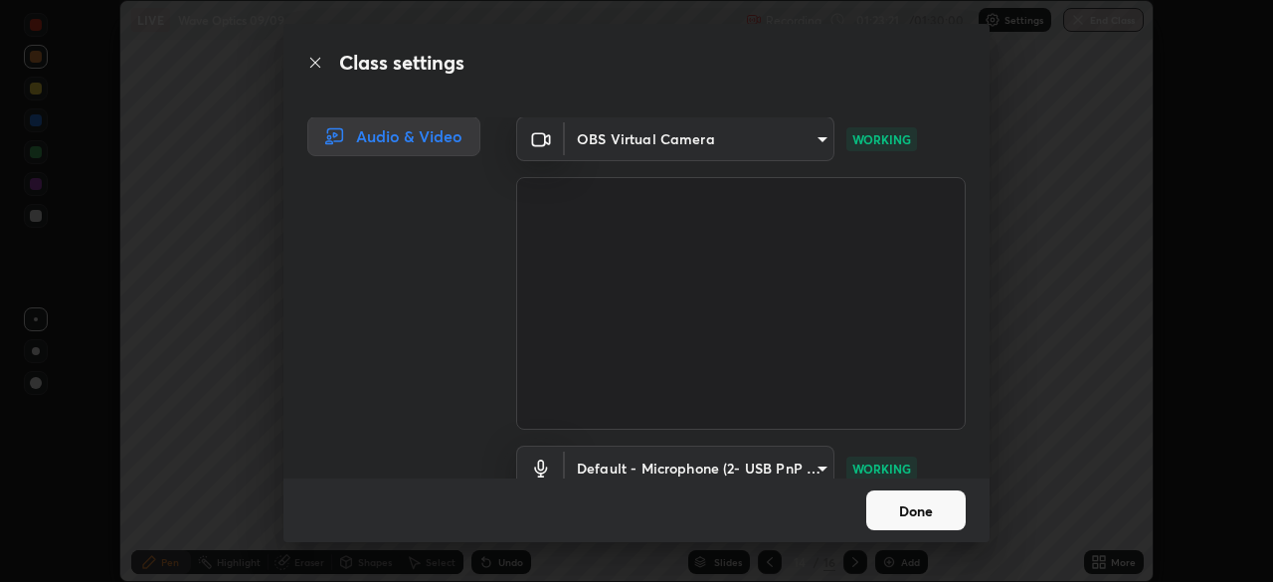
scroll to position [98849, 98158]
click at [762, 146] on body "Erase all LIVE Wave Optics 09/09 Recording 01:23:44 / 01:30:00 Settings End Cla…" at bounding box center [636, 291] width 1273 height 582
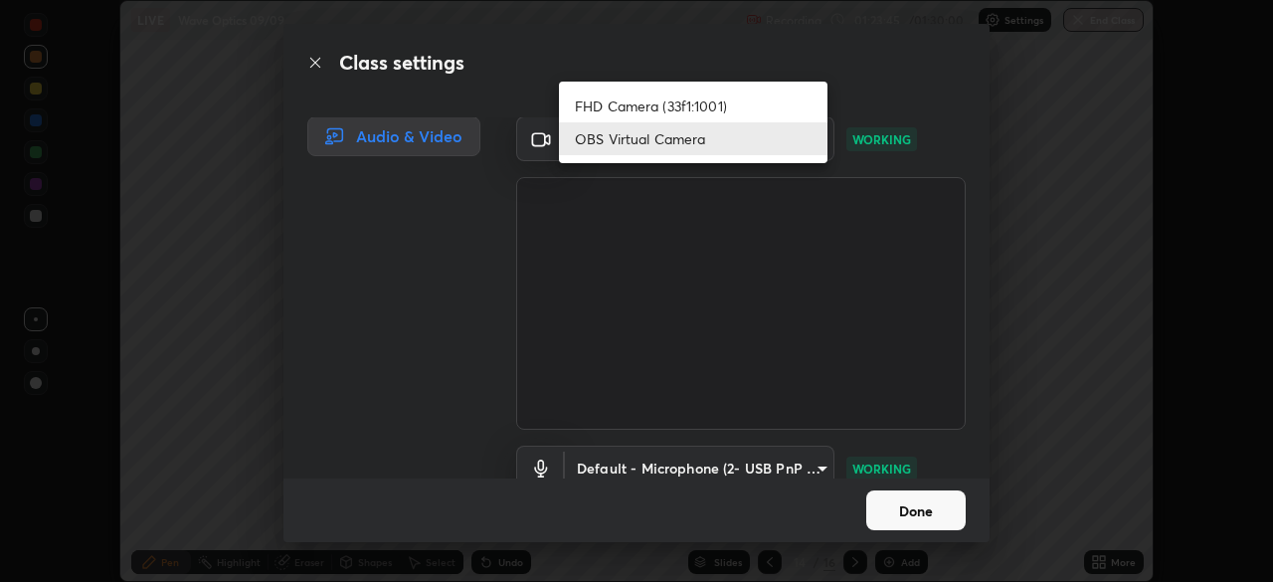
click at [688, 109] on li "FHD Camera (33f1:1001)" at bounding box center [693, 105] width 268 height 33
type input "0e50365916b658242f783ed4648cb329f585d10cba28352488c27cd343db3185"
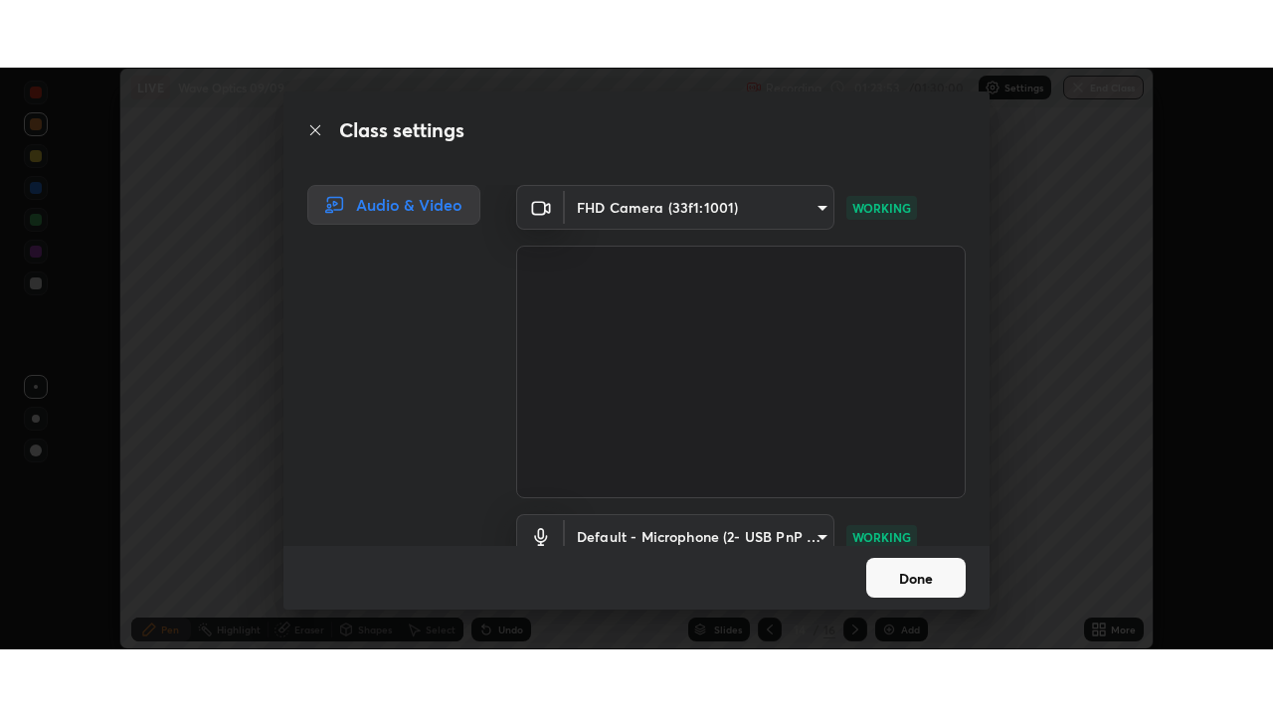
scroll to position [90, 0]
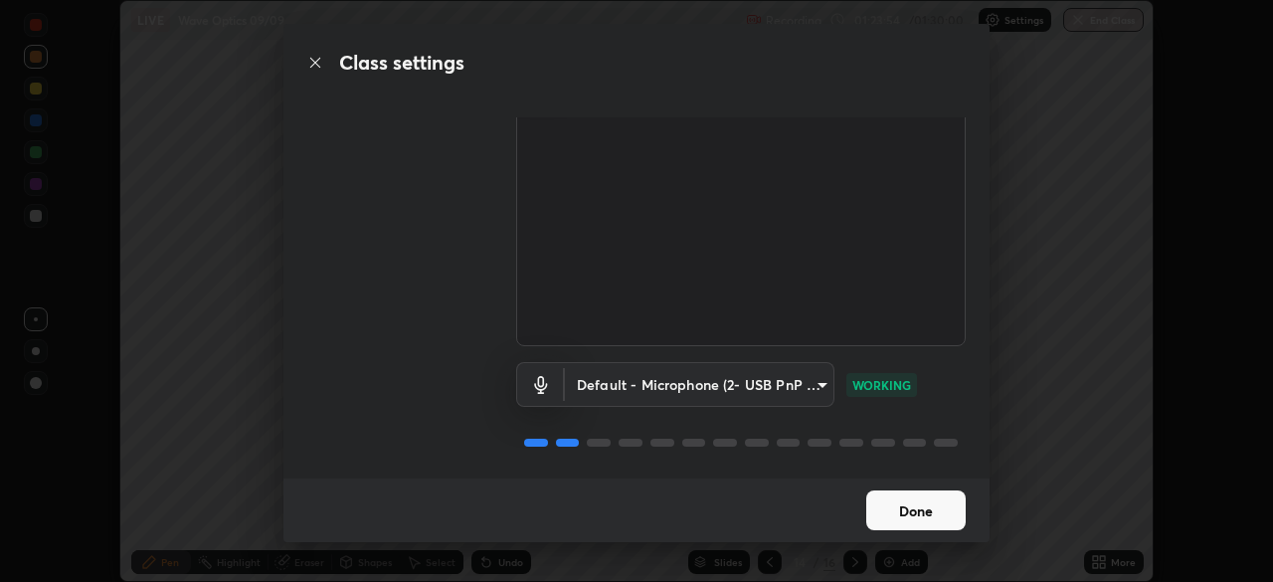
click at [925, 514] on button "Done" at bounding box center [915, 510] width 99 height 40
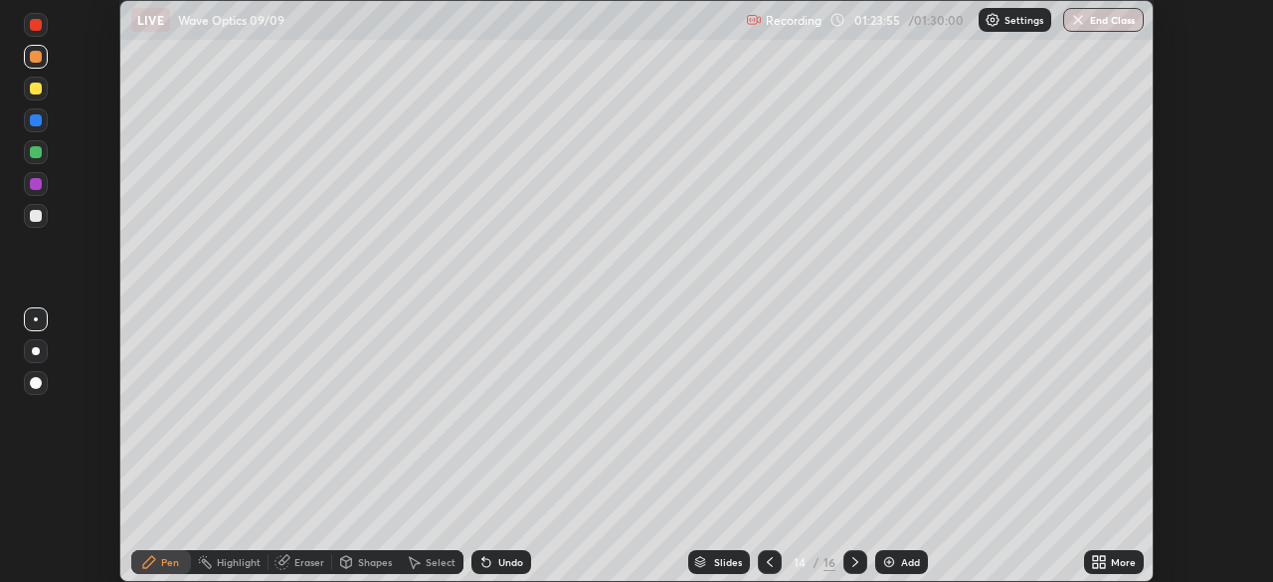
click at [1102, 565] on icon at bounding box center [1102, 565] width 5 height 5
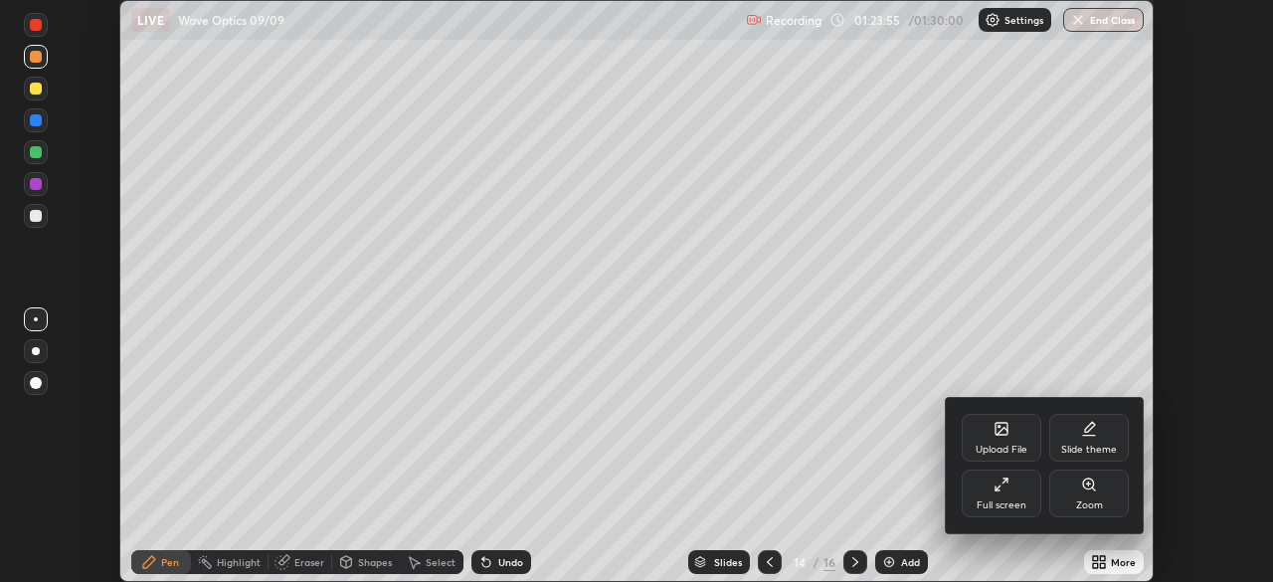
click at [998, 500] on div "Full screen" at bounding box center [1001, 505] width 50 height 10
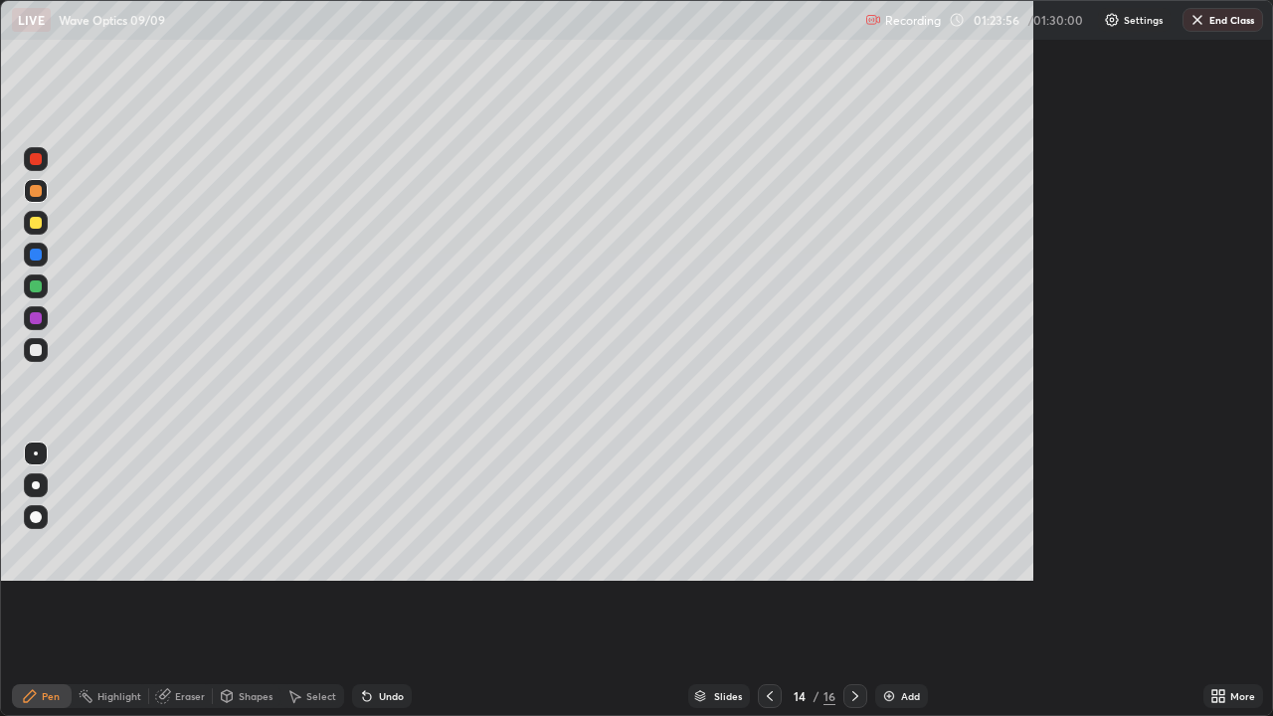
scroll to position [716, 1273]
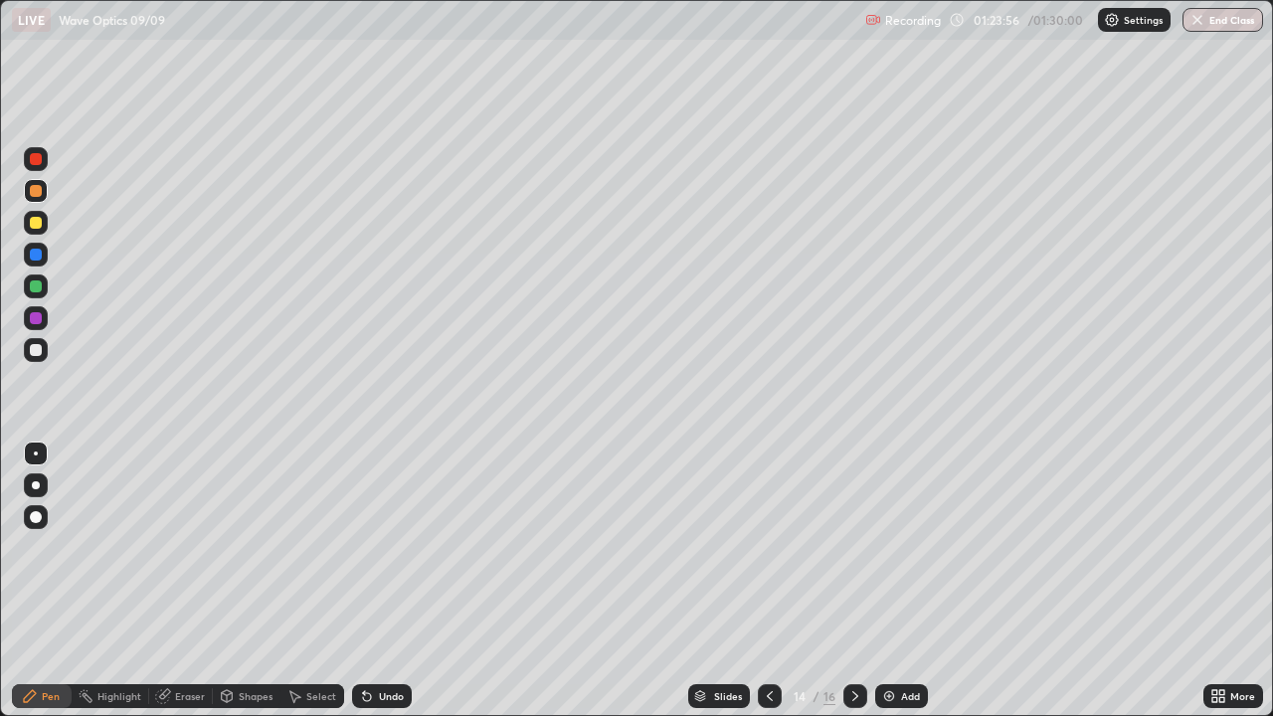
click at [1203, 25] on img "button" at bounding box center [1197, 20] width 16 height 16
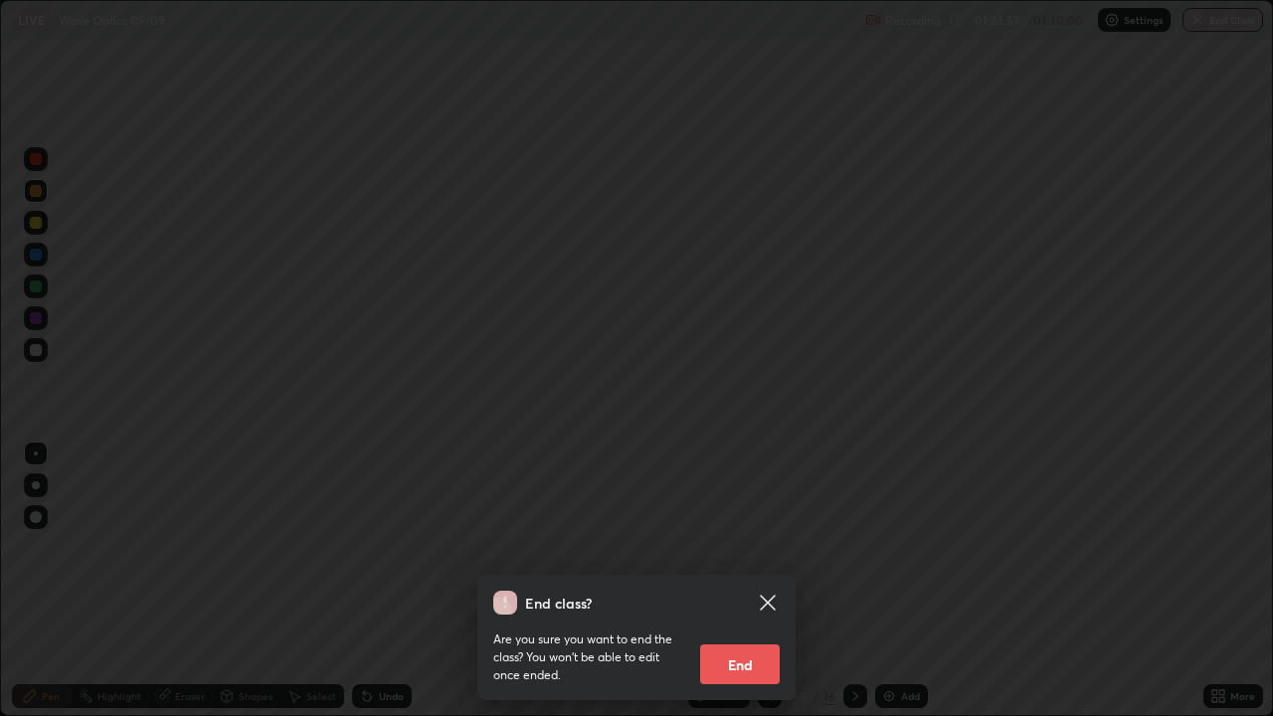
click at [750, 581] on button "End" at bounding box center [740, 664] width 80 height 40
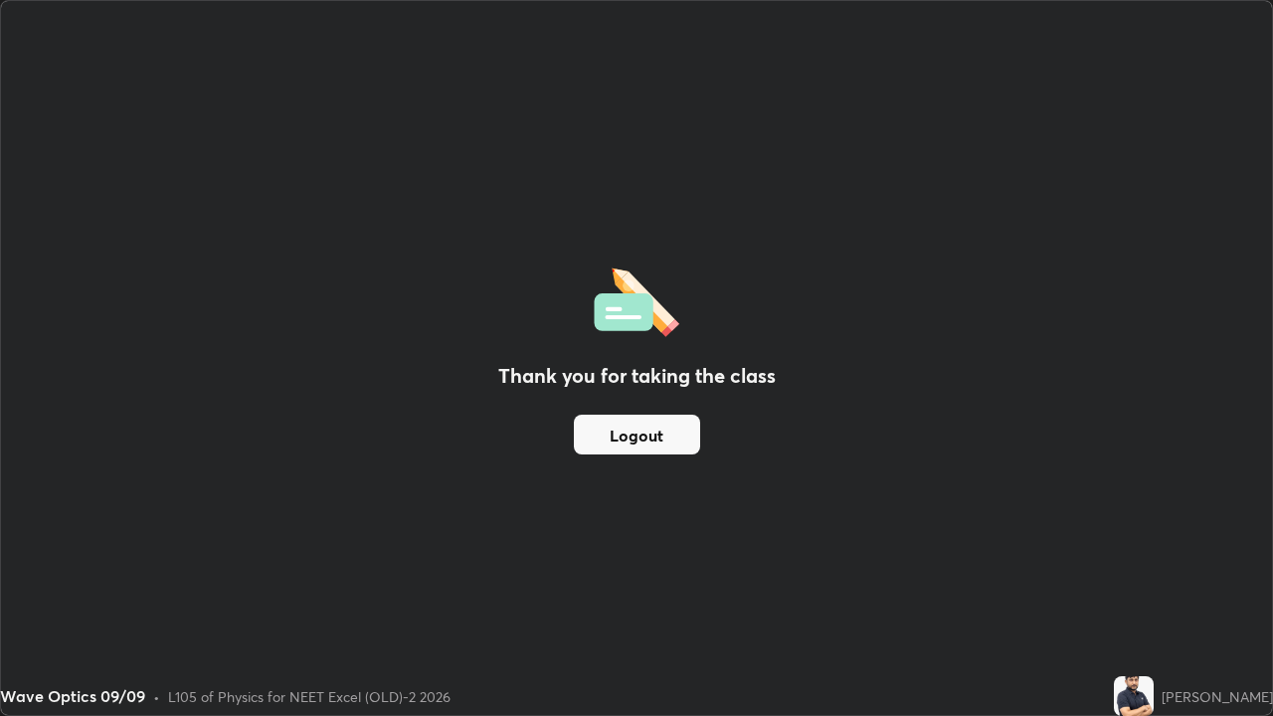
click at [651, 441] on button "Logout" at bounding box center [637, 435] width 126 height 40
